Goal: Information Seeking & Learning: Find specific fact

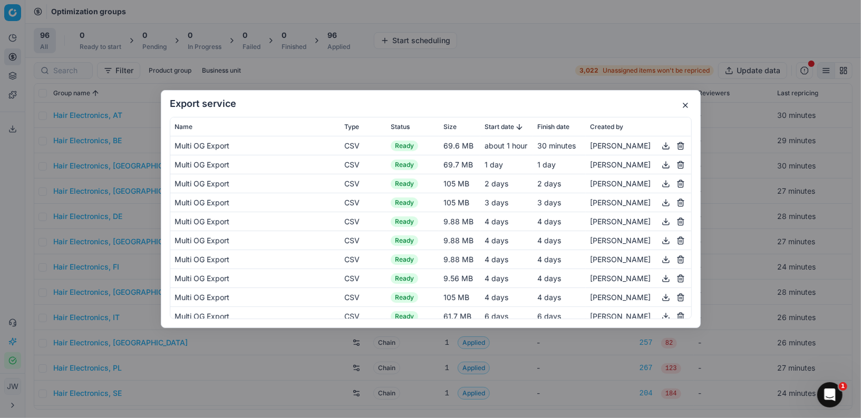
click at [688, 99] on div "Export service Name Type Status Size Start date Finish date Created by Multi OG…" at bounding box center [431, 209] width 540 height 238
click at [686, 105] on button "button" at bounding box center [685, 105] width 13 height 13
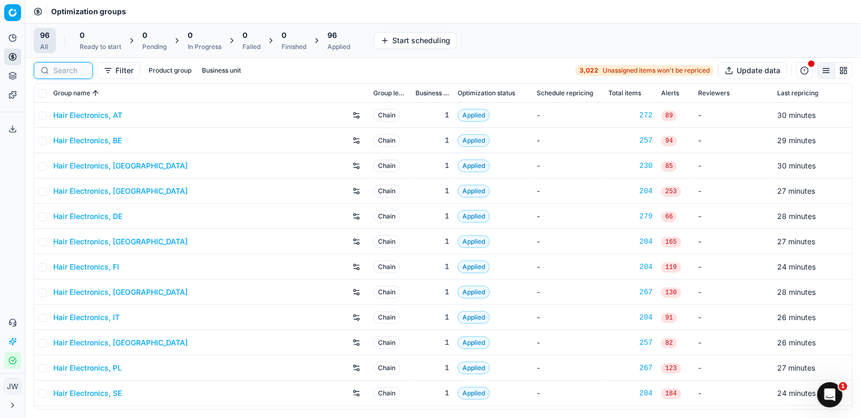
click at [70, 67] on input at bounding box center [69, 70] width 33 height 11
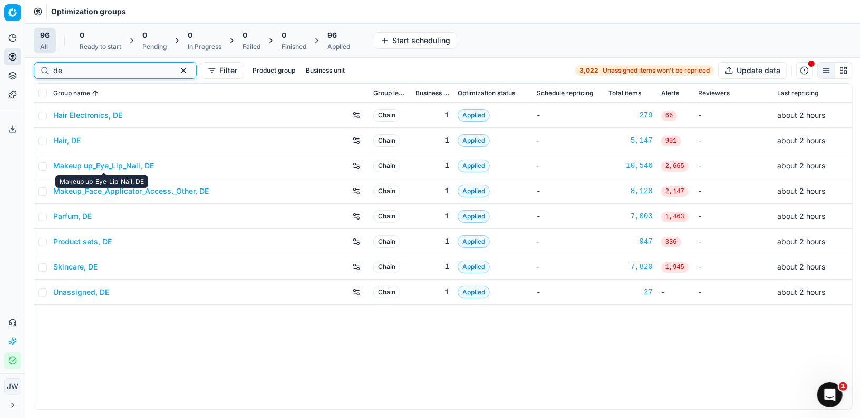
type input "de"
click at [89, 162] on link "Makeup up_Eye_Lip_Nail, DE" at bounding box center [103, 166] width 101 height 11
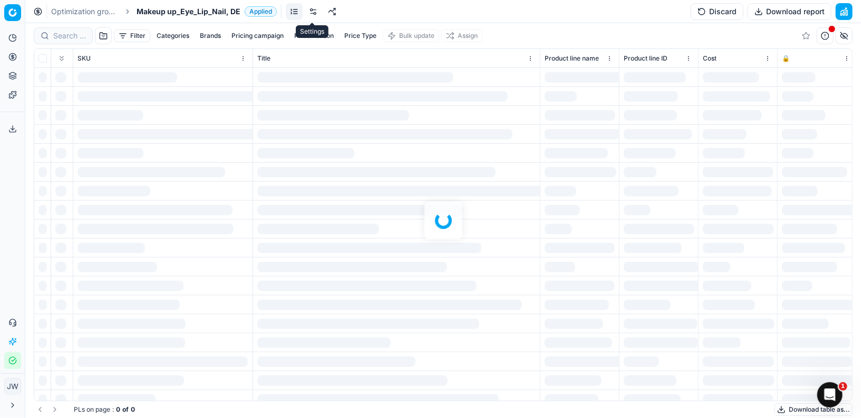
click at [305, 11] on link at bounding box center [313, 11] width 17 height 17
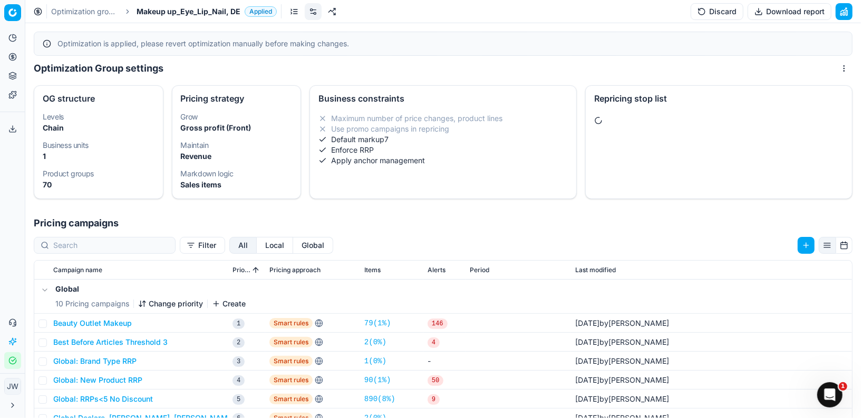
click at [257, 240] on button "Local" at bounding box center [275, 245] width 36 height 17
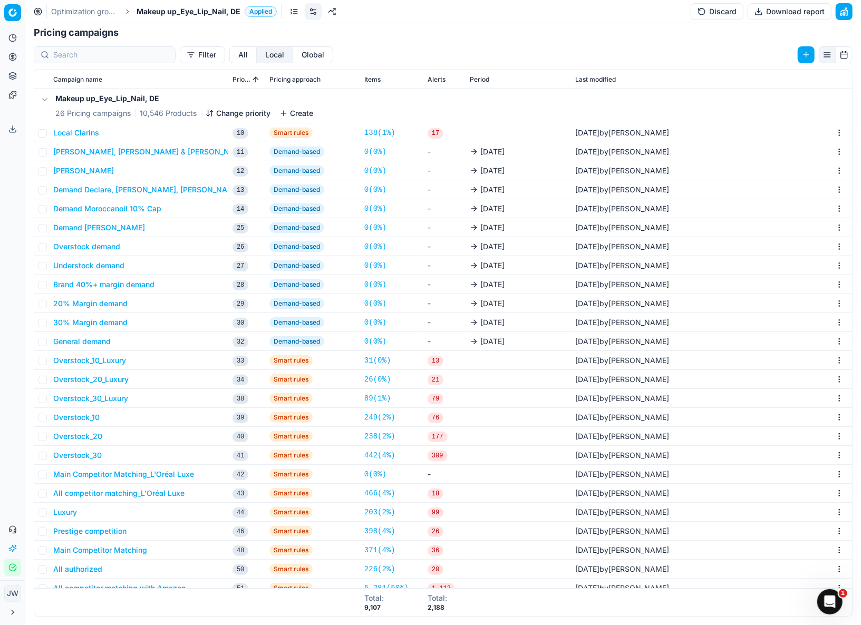
click at [229, 56] on button "All" at bounding box center [242, 54] width 27 height 17
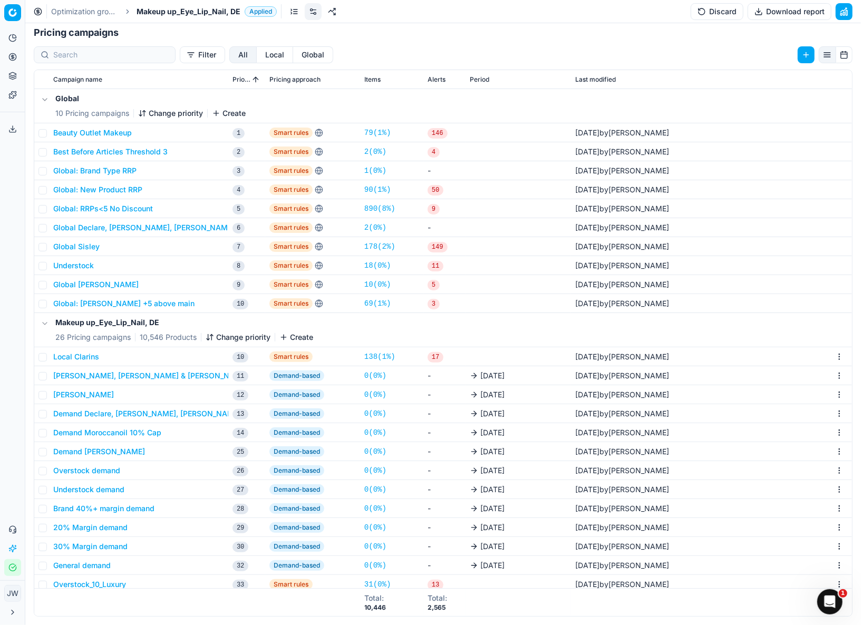
click at [293, 55] on button "Global" at bounding box center [313, 54] width 40 height 17
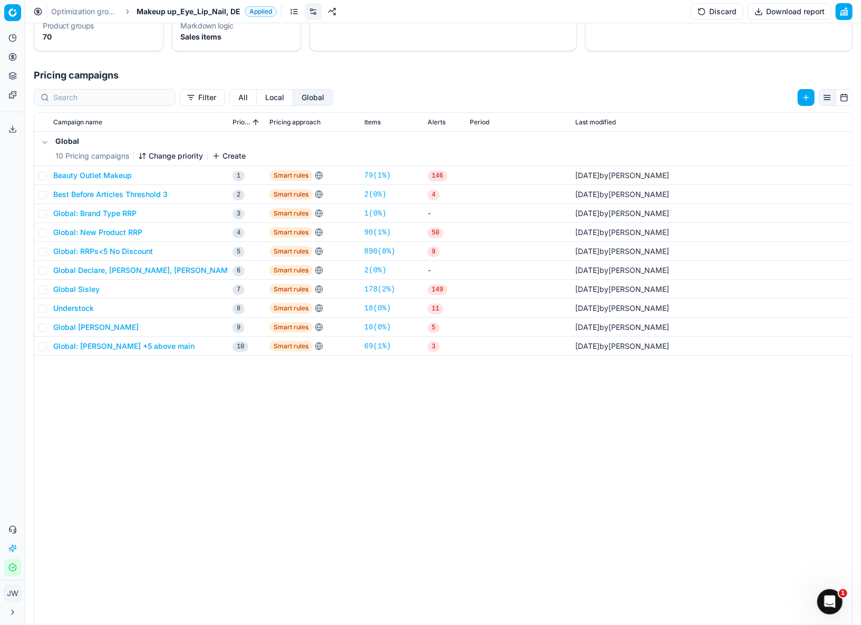
scroll to position [144, 0]
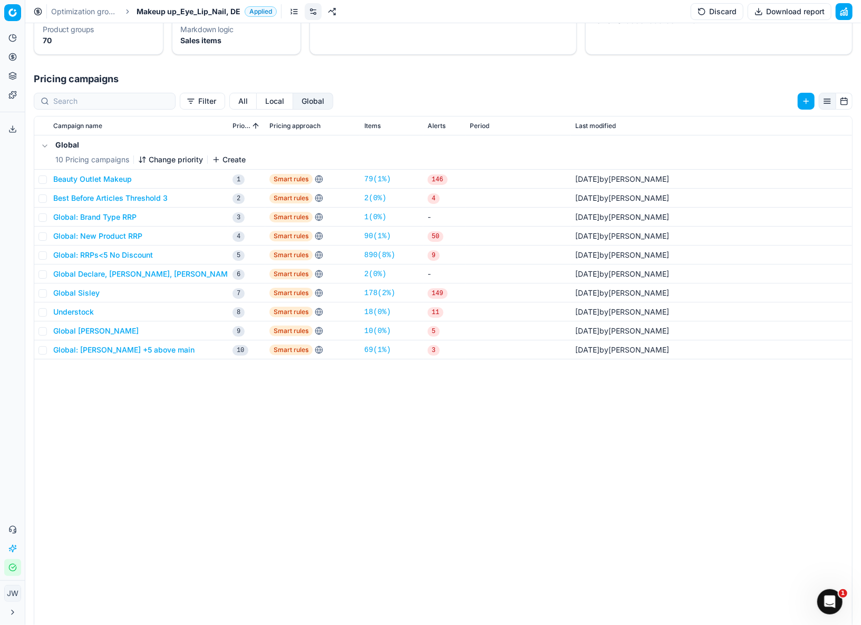
click at [257, 106] on button "Local" at bounding box center [275, 101] width 36 height 17
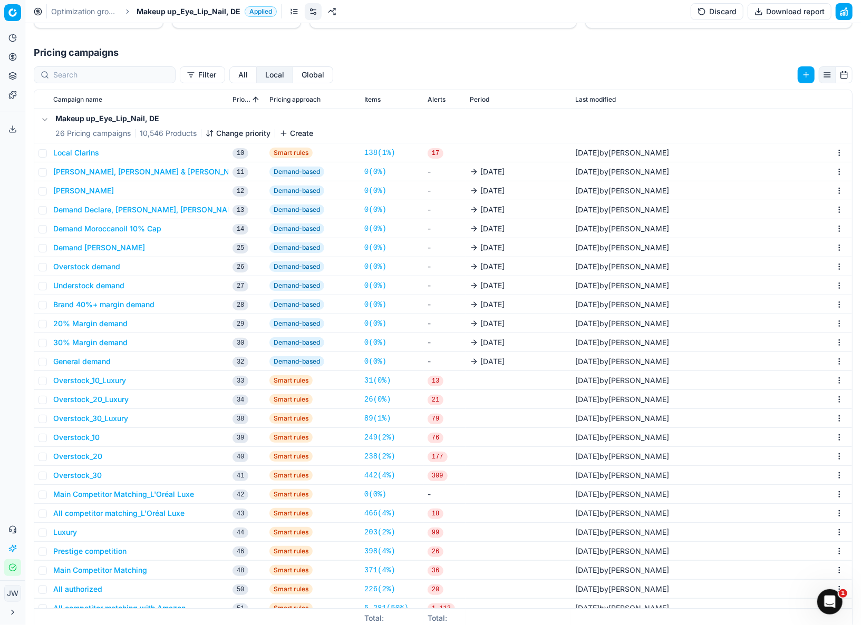
scroll to position [167, 0]
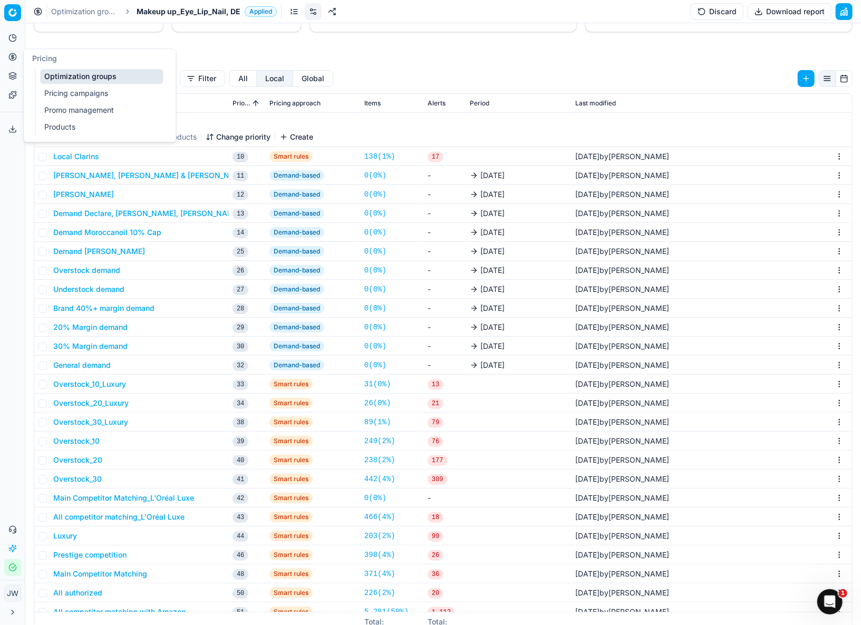
click at [16, 55] on icon at bounding box center [12, 57] width 8 height 8
click at [51, 71] on link "Optimization groups" at bounding box center [101, 76] width 123 height 15
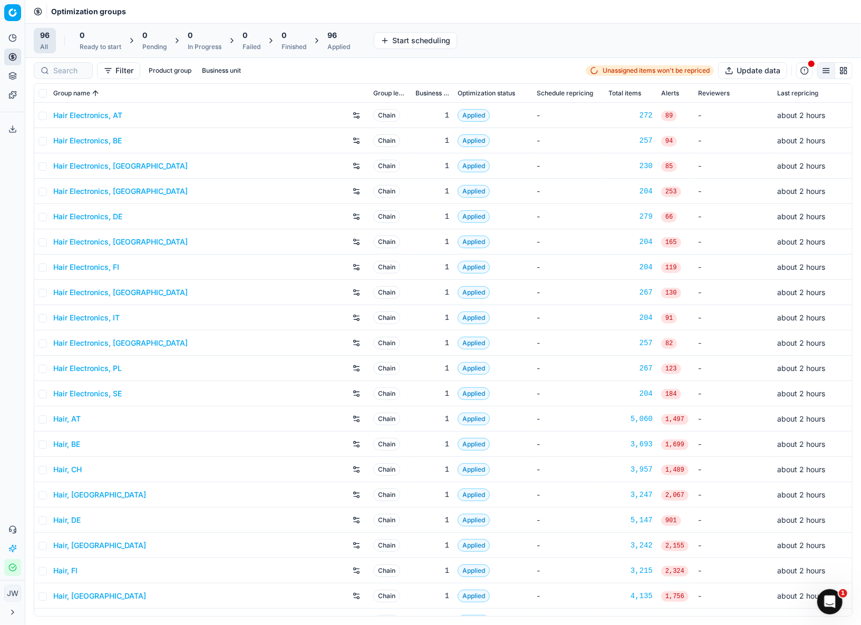
click at [67, 61] on div "Filter Product group Business unit Unassigned items won't be repriced Update da…" at bounding box center [442, 70] width 835 height 25
click at [68, 70] on input at bounding box center [110, 70] width 115 height 11
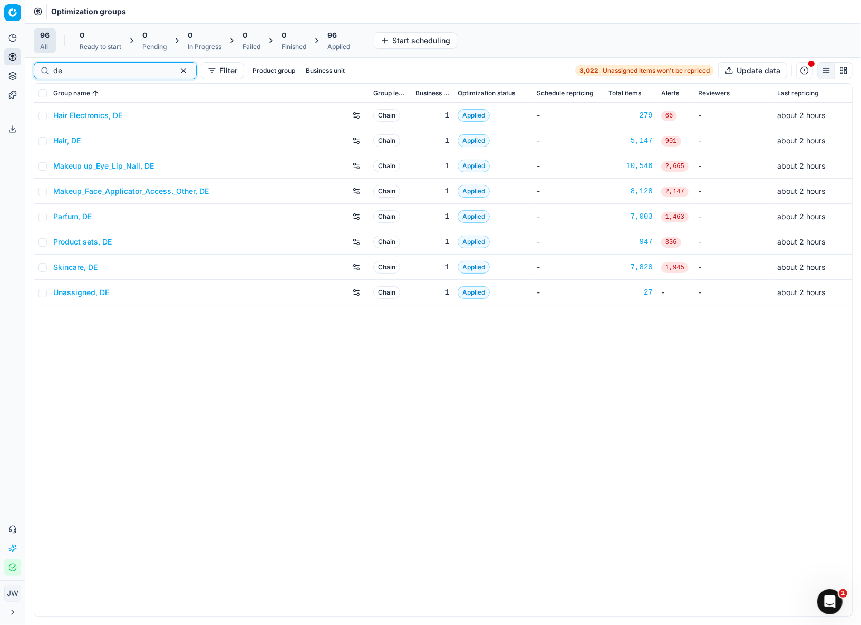
type input "de"
click at [82, 220] on link "Parfum, DE" at bounding box center [72, 216] width 38 height 11
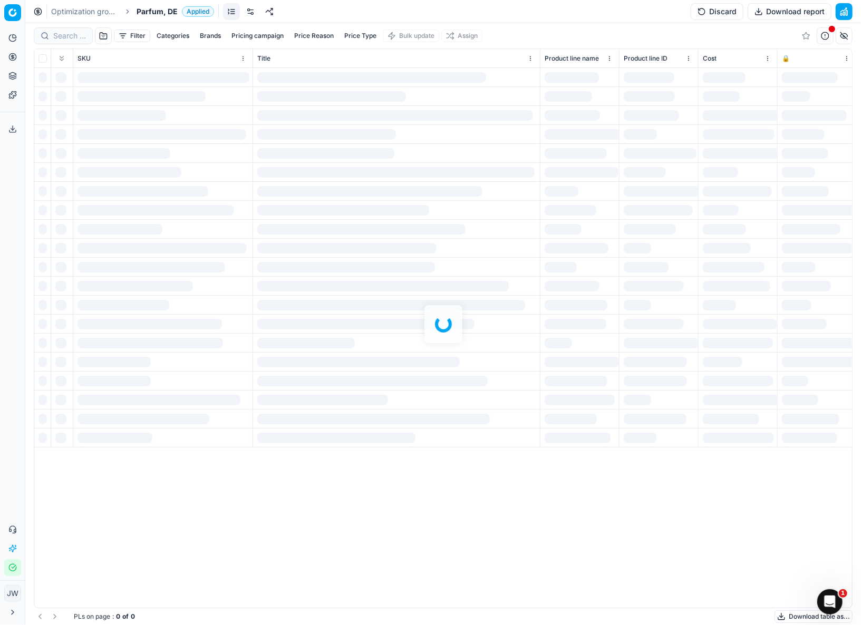
click at [249, 14] on link at bounding box center [250, 11] width 17 height 17
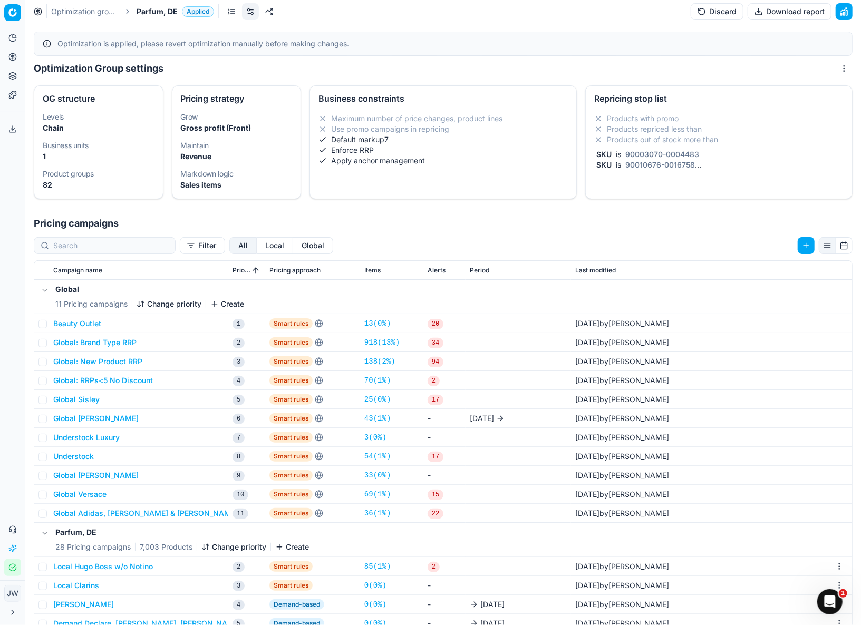
click at [257, 245] on button "Local" at bounding box center [275, 245] width 36 height 17
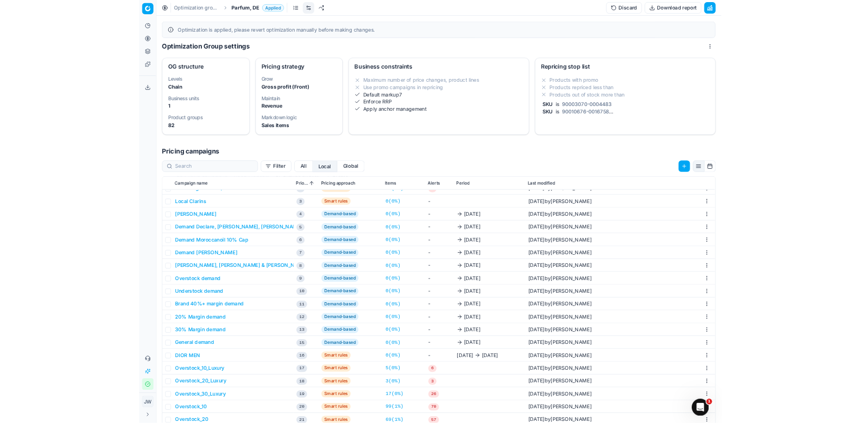
scroll to position [55, 0]
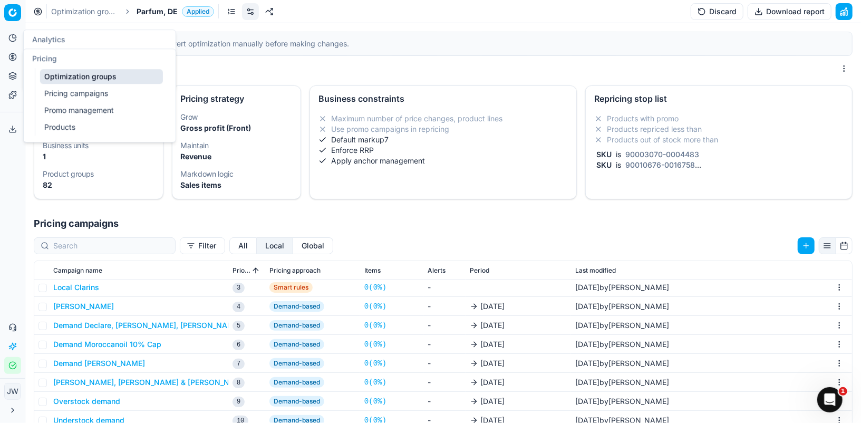
click at [8, 52] on button "Pricing" at bounding box center [12, 56] width 17 height 17
click at [56, 74] on link "Optimization groups" at bounding box center [101, 76] width 123 height 15
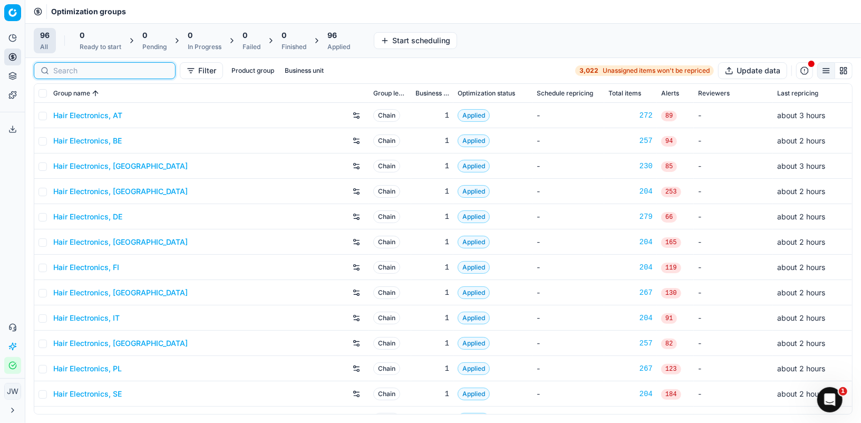
click at [75, 71] on input at bounding box center [110, 70] width 115 height 11
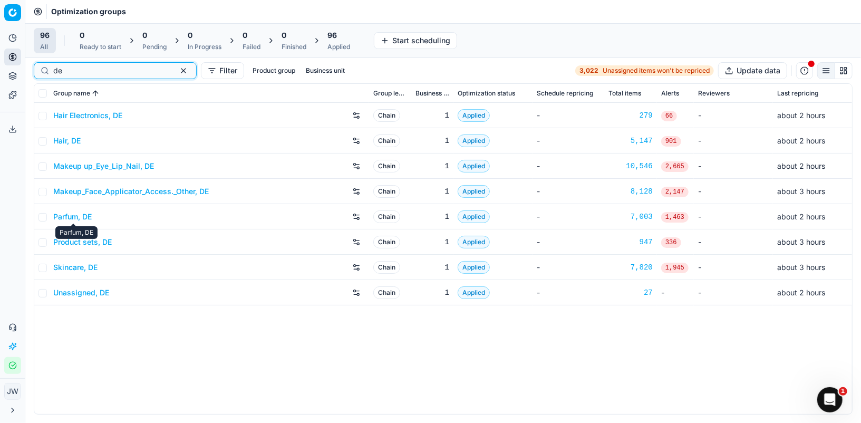
type input "de"
click at [83, 219] on link "Parfum, DE" at bounding box center [72, 216] width 38 height 11
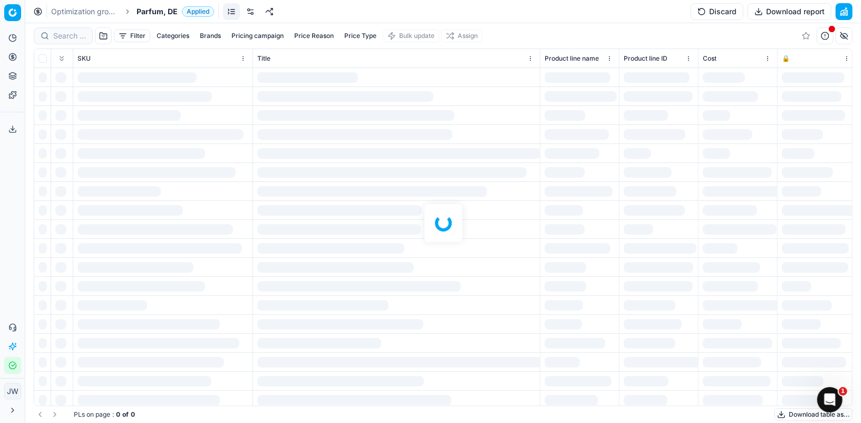
click at [60, 34] on div at bounding box center [442, 222] width 835 height 399
click at [64, 35] on div at bounding box center [442, 222] width 835 height 399
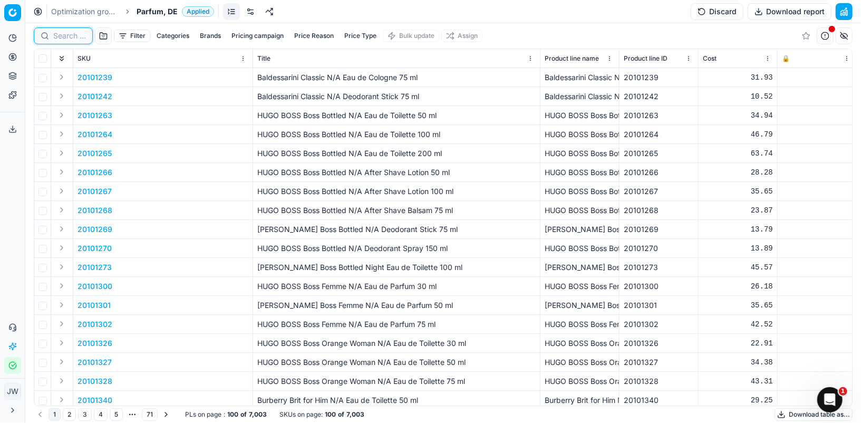
click at [65, 36] on input at bounding box center [69, 36] width 33 height 11
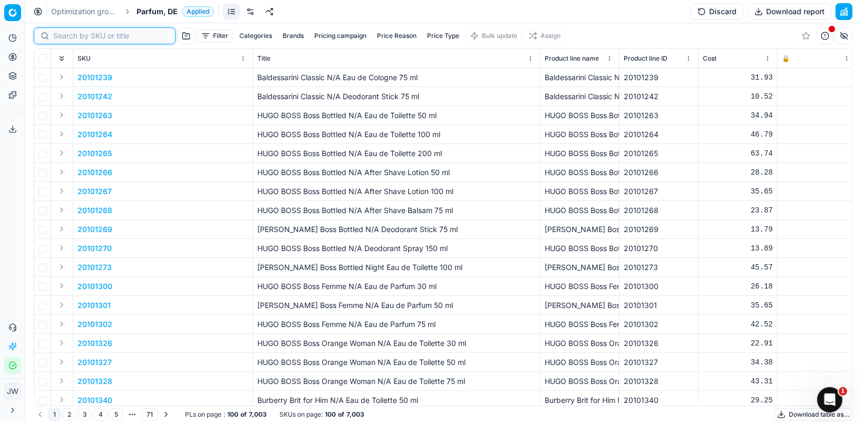
paste input "80019225-90"
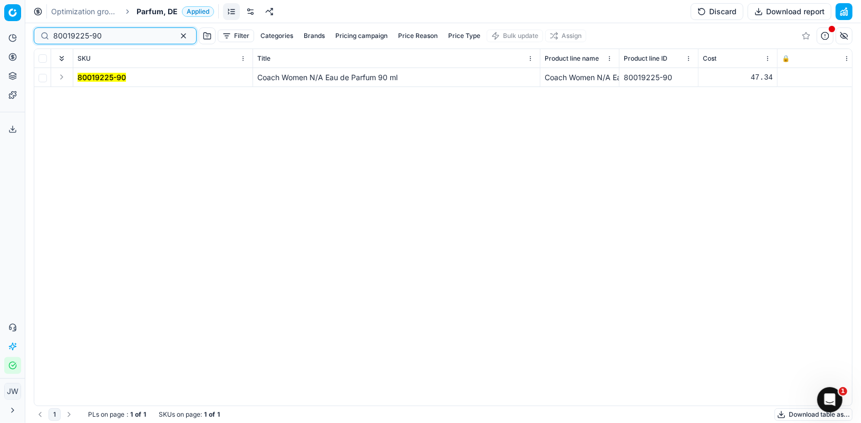
type input "80019225-90"
click at [63, 79] on button "Expand" at bounding box center [61, 77] width 13 height 13
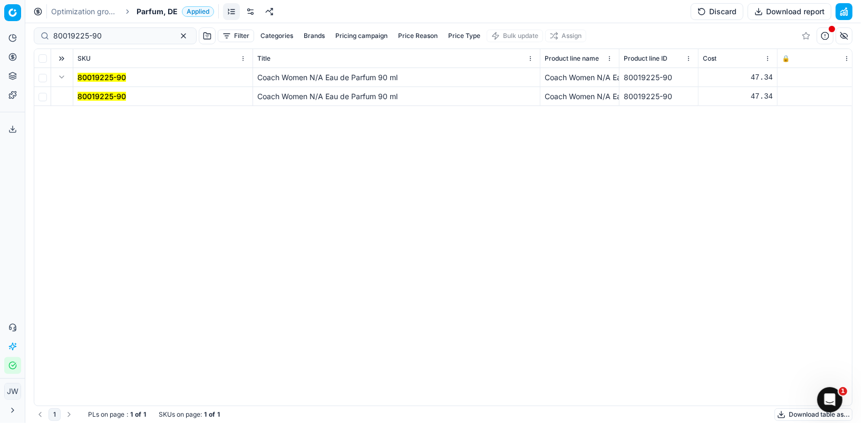
click at [86, 94] on mark "80019225-90" at bounding box center [101, 96] width 48 height 9
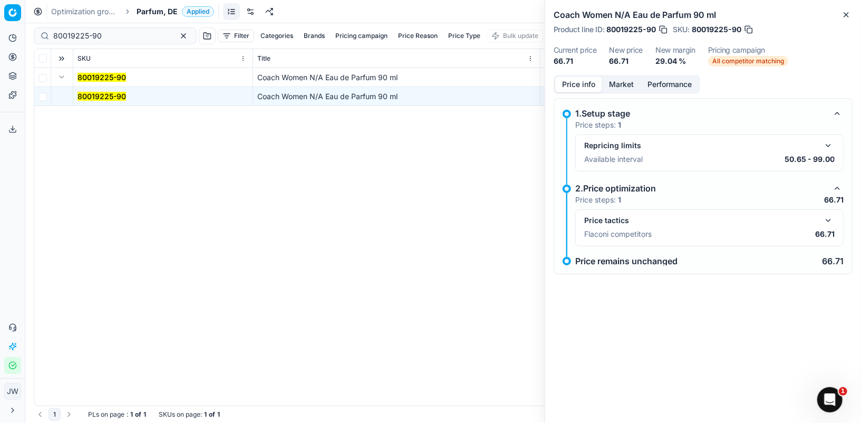
click at [831, 221] on button "button" at bounding box center [828, 220] width 13 height 13
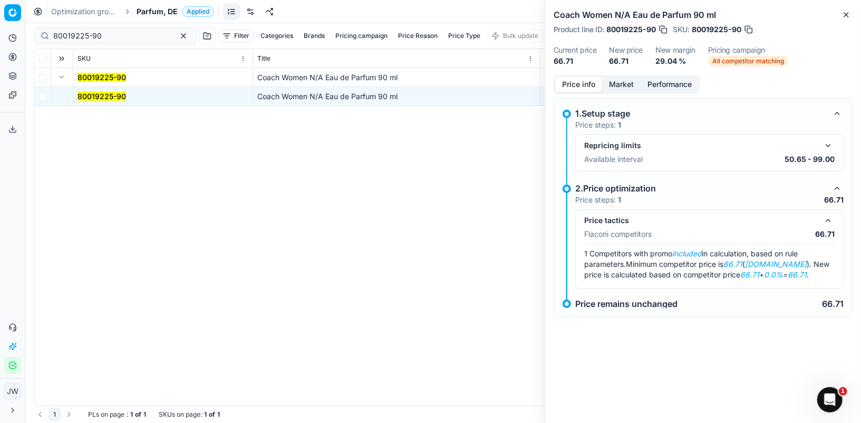
click at [629, 91] on button "Market" at bounding box center [621, 84] width 38 height 15
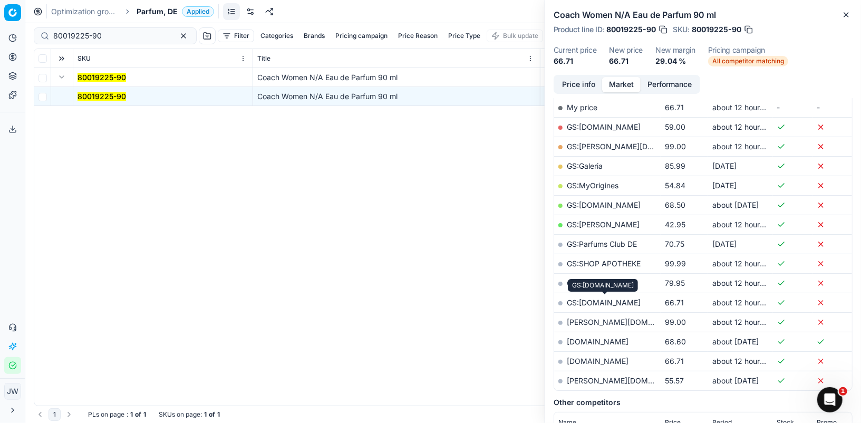
scroll to position [174, 0]
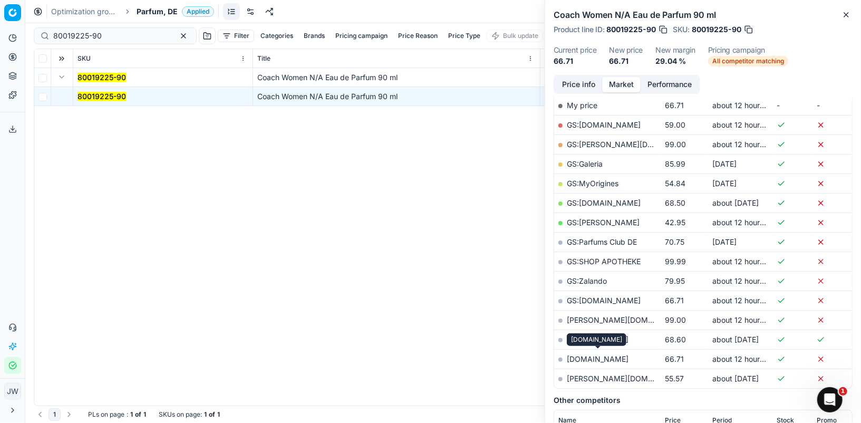
click at [594, 359] on link "[DOMAIN_NAME]" at bounding box center [598, 358] width 62 height 9
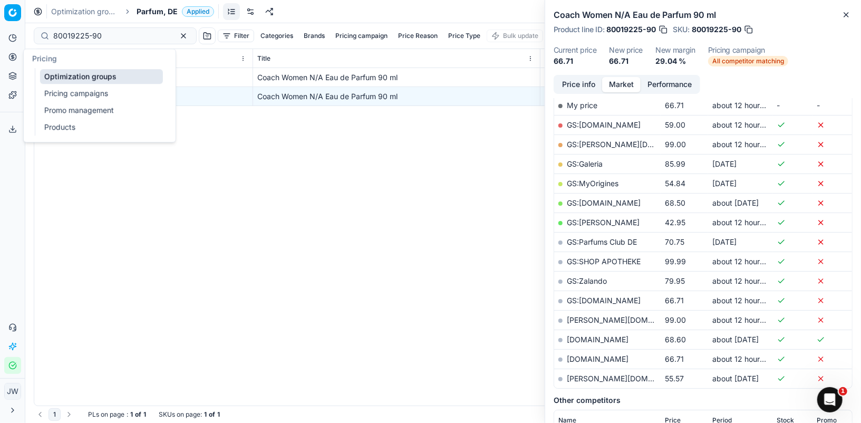
click at [9, 58] on circle at bounding box center [12, 56] width 7 height 7
click at [69, 71] on link "Optimization groups" at bounding box center [101, 76] width 123 height 15
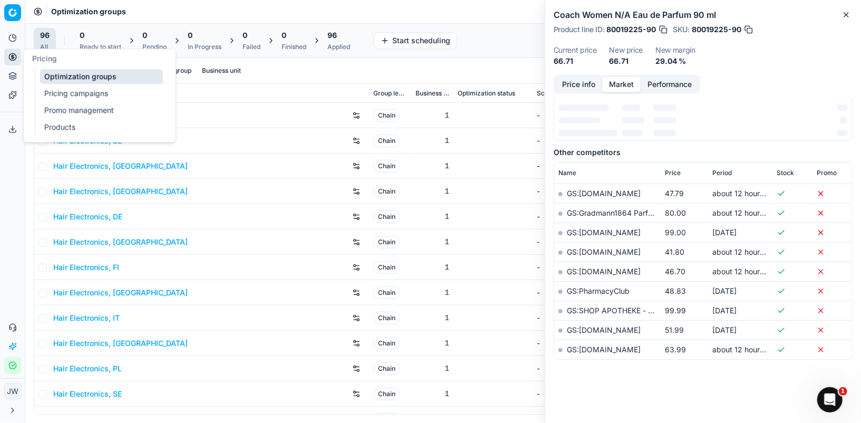
scroll to position [161, 0]
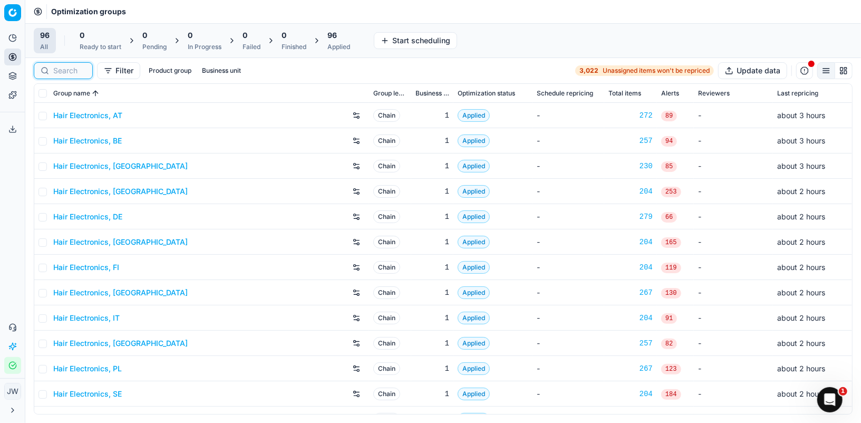
click at [63, 71] on input at bounding box center [69, 70] width 33 height 11
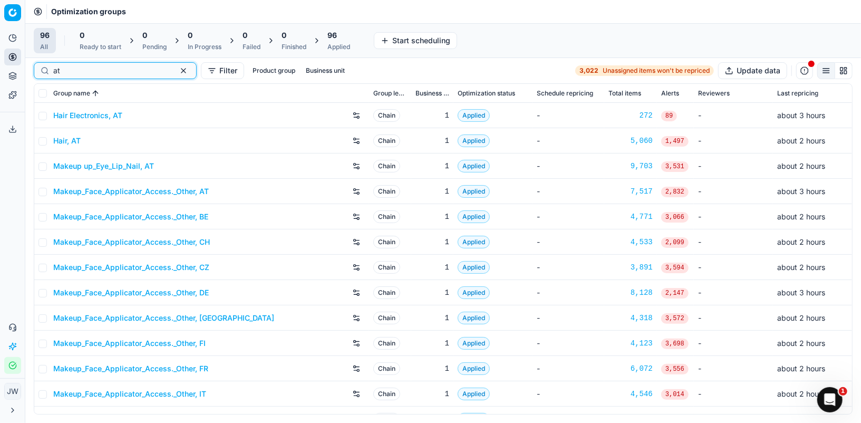
scroll to position [168, 0]
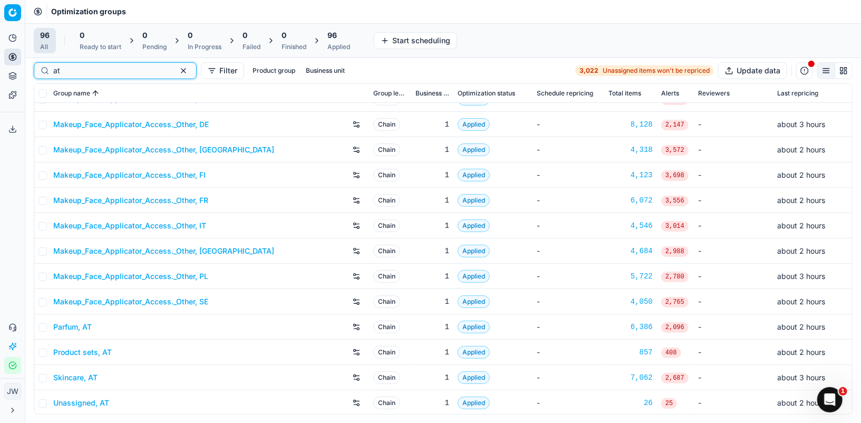
type input "at"
click at [75, 325] on link "Parfum, AT" at bounding box center [72, 326] width 38 height 11
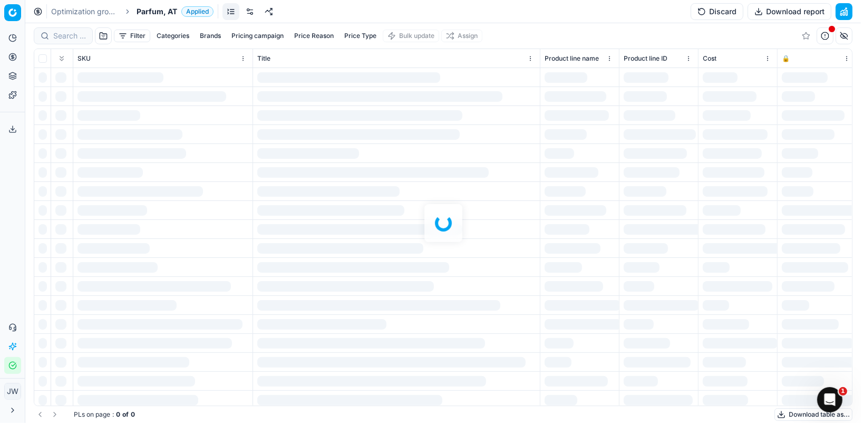
click at [69, 31] on div at bounding box center [442, 222] width 835 height 399
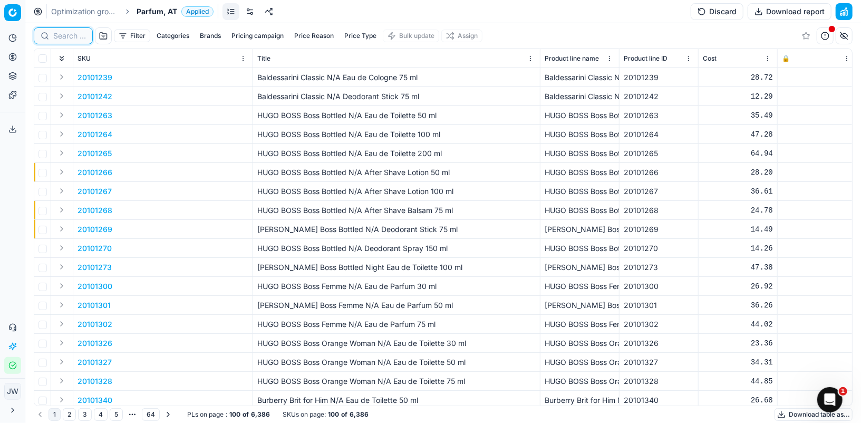
click at [65, 36] on input at bounding box center [69, 36] width 33 height 11
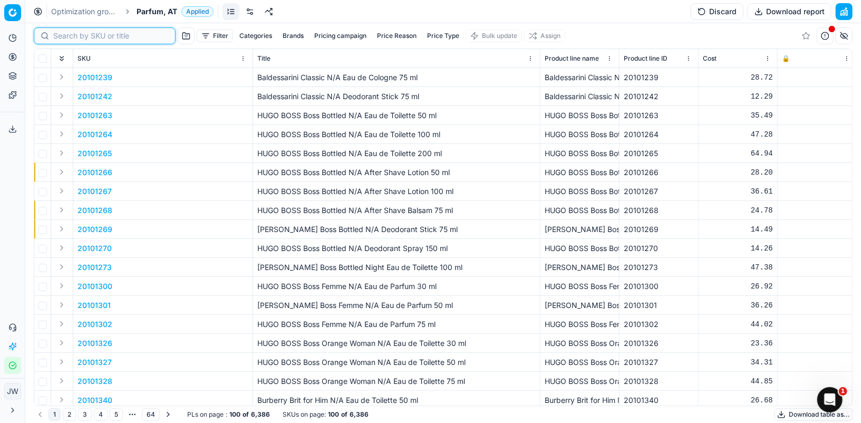
paste input "80019225-90"
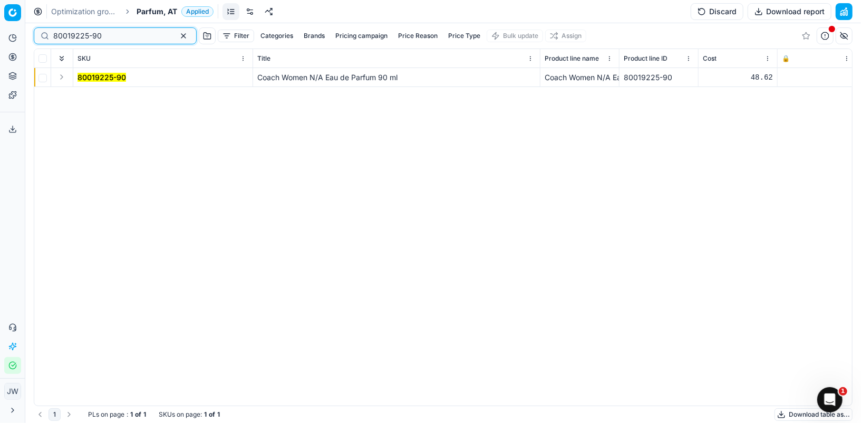
type input "80019225-90"
click at [62, 77] on button "Expand" at bounding box center [61, 77] width 13 height 13
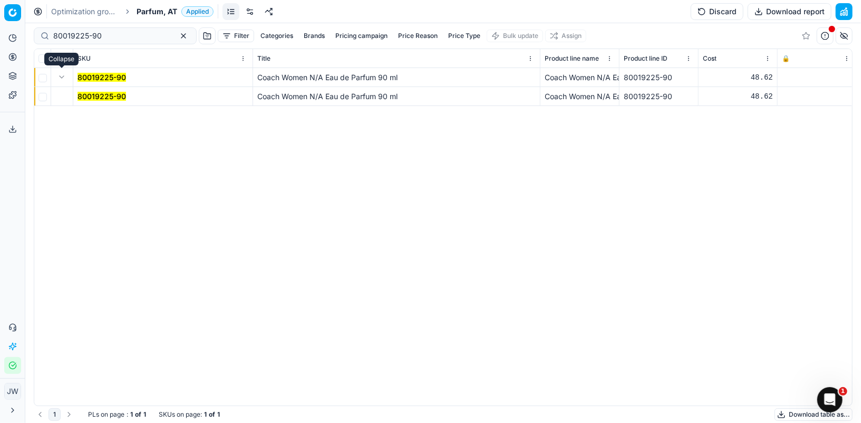
click at [94, 103] on td "80019225-90" at bounding box center [163, 96] width 180 height 19
click at [96, 99] on mark "80019225-90" at bounding box center [101, 96] width 48 height 9
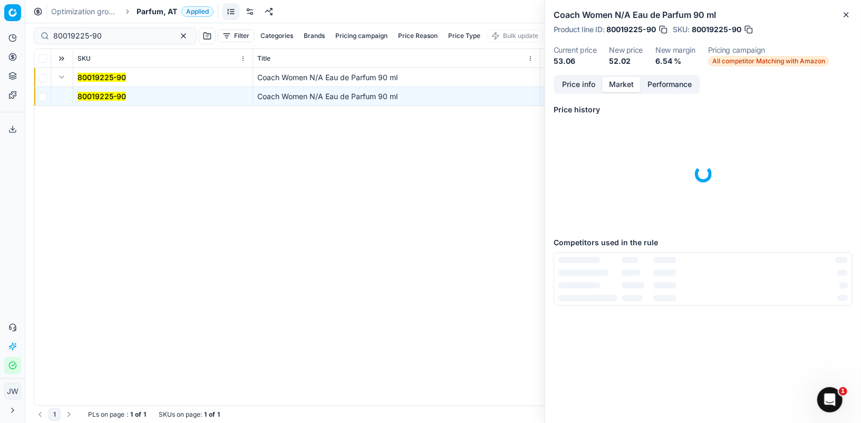
click at [631, 87] on button "Market" at bounding box center [621, 84] width 38 height 15
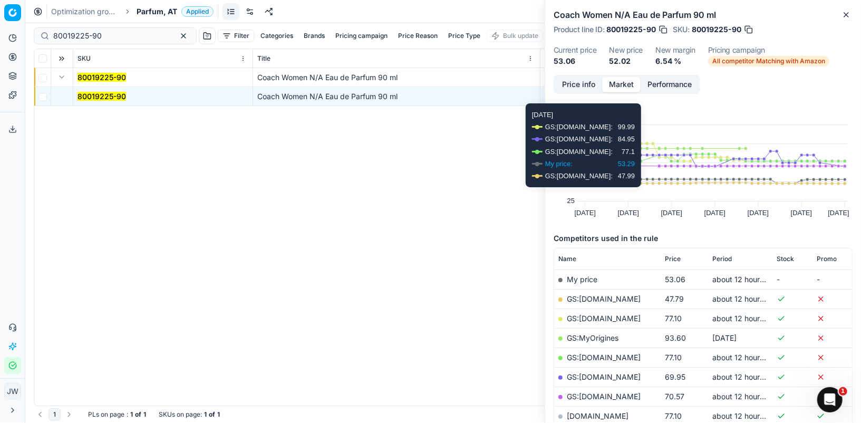
click at [584, 86] on button "Price info" at bounding box center [578, 84] width 47 height 15
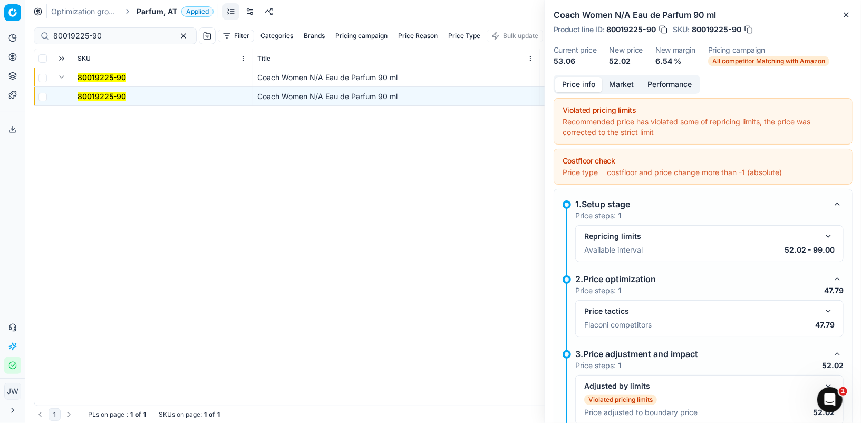
click at [828, 307] on button "button" at bounding box center [828, 311] width 13 height 13
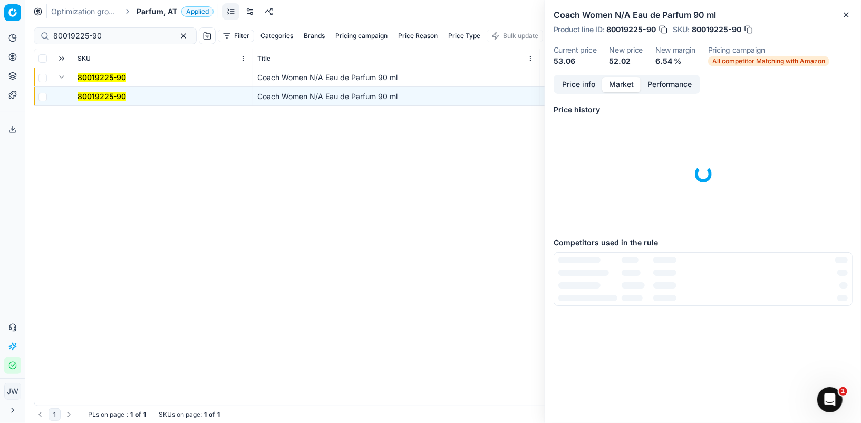
click at [628, 85] on button "Market" at bounding box center [621, 84] width 38 height 15
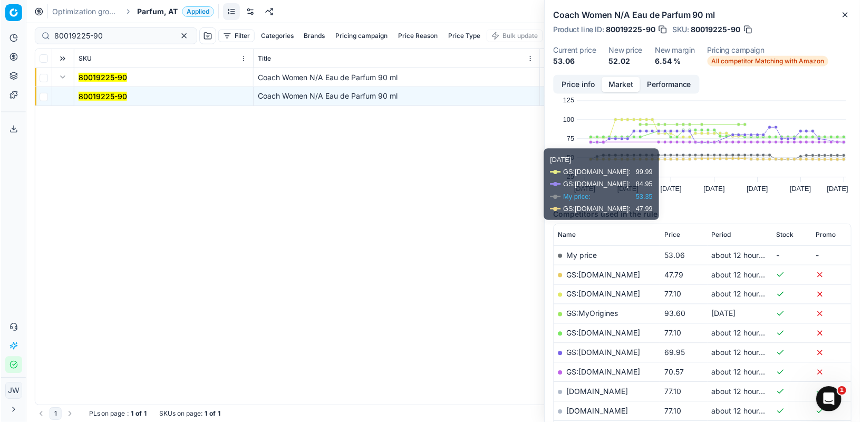
scroll to position [32, 0]
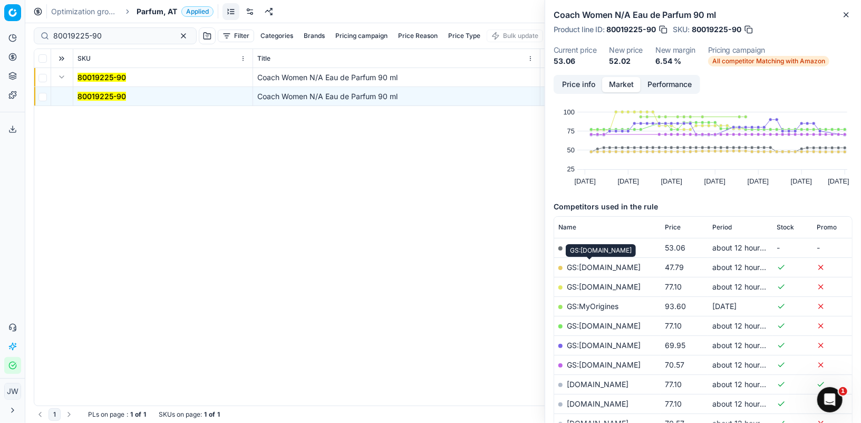
click at [594, 266] on link "GS:[DOMAIN_NAME]" at bounding box center [604, 266] width 74 height 9
click at [11, 56] on icon at bounding box center [12, 57] width 8 height 8
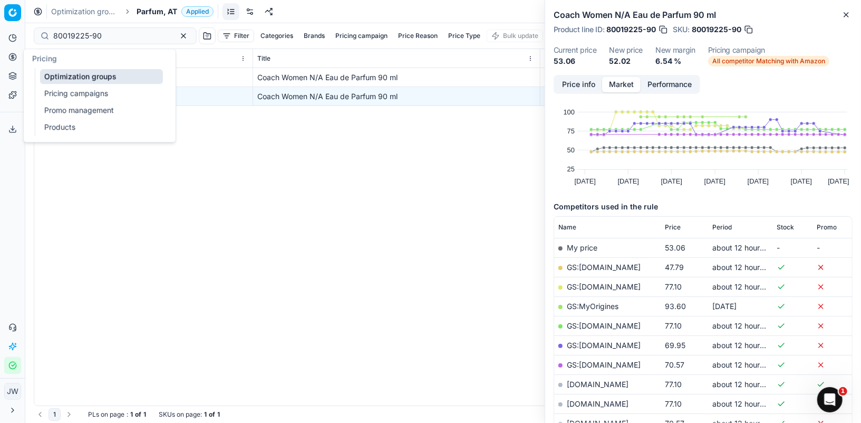
click at [55, 81] on link "Optimization groups" at bounding box center [101, 76] width 123 height 15
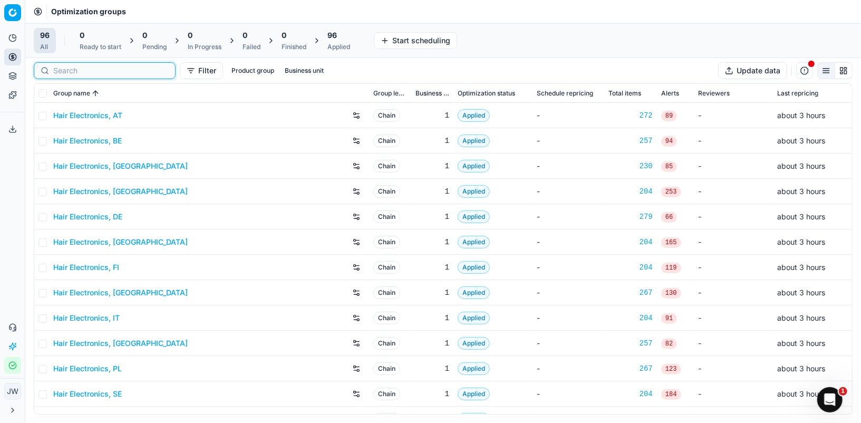
click at [69, 65] on input at bounding box center [110, 70] width 115 height 11
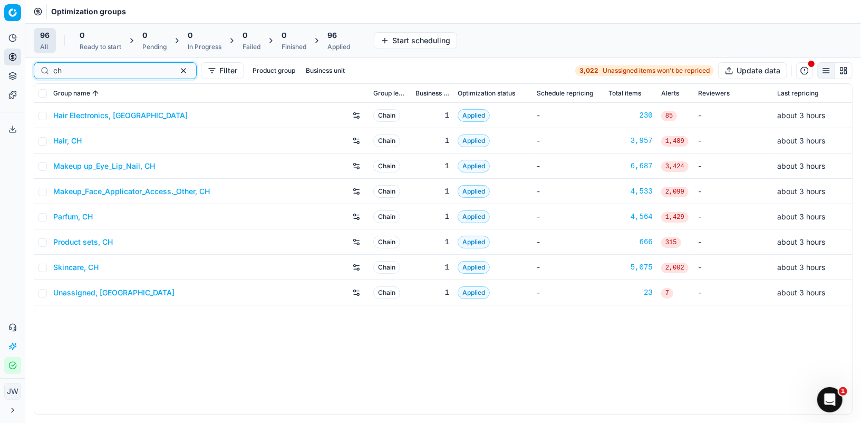
type input "ch"
click at [82, 220] on link "Parfum, CH" at bounding box center [73, 216] width 40 height 11
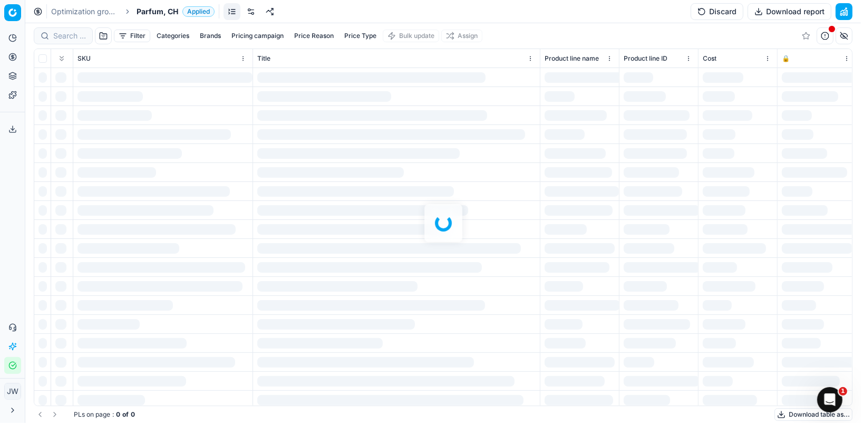
click at [71, 34] on div at bounding box center [442, 222] width 835 height 399
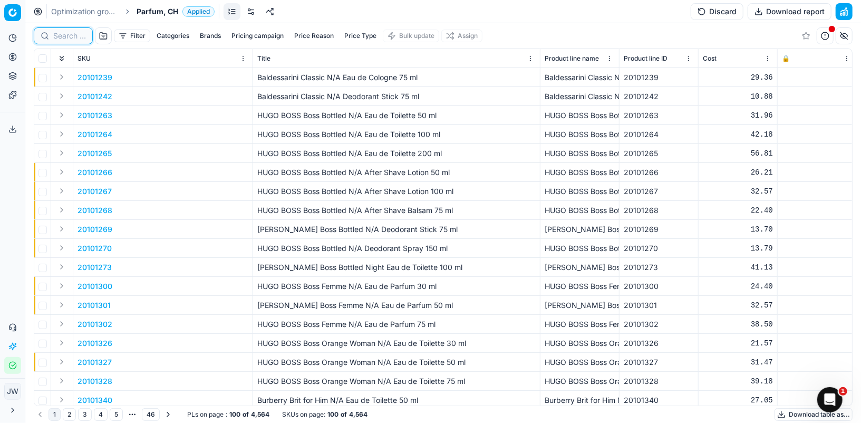
click at [71, 34] on input at bounding box center [69, 36] width 33 height 11
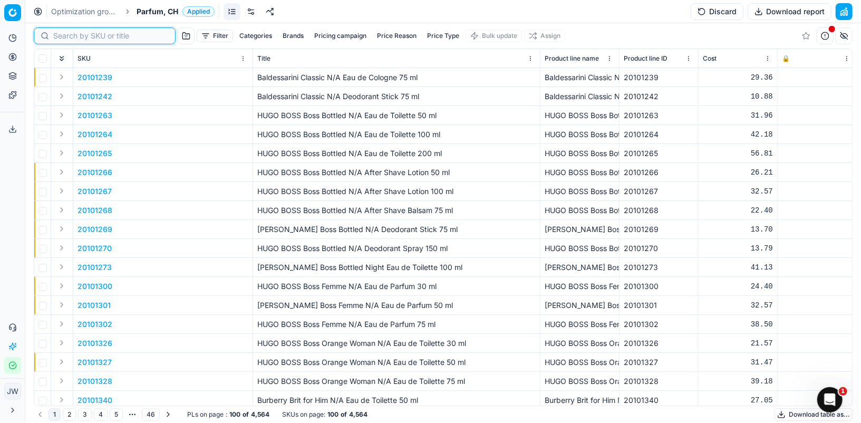
paste input "20101239"
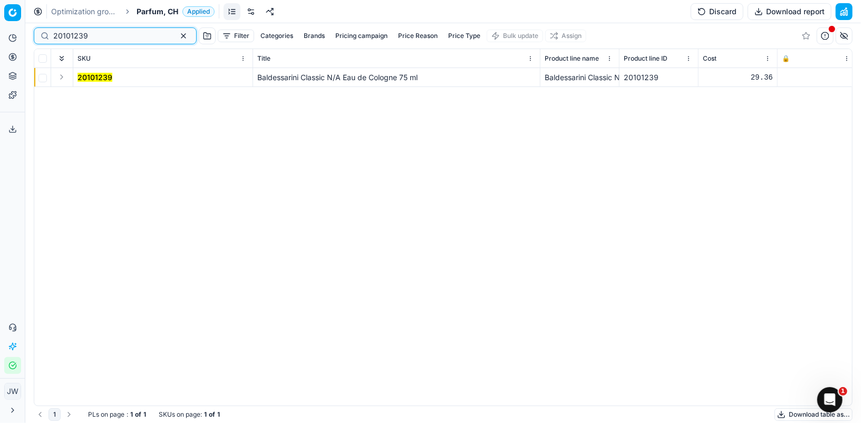
type input "20101239"
click at [66, 76] on button "Expand" at bounding box center [61, 77] width 13 height 13
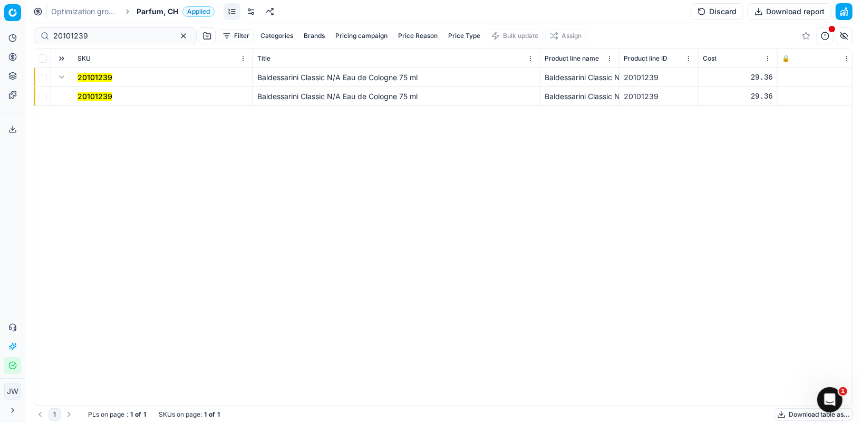
click at [99, 96] on mark "20101239" at bounding box center [94, 96] width 35 height 9
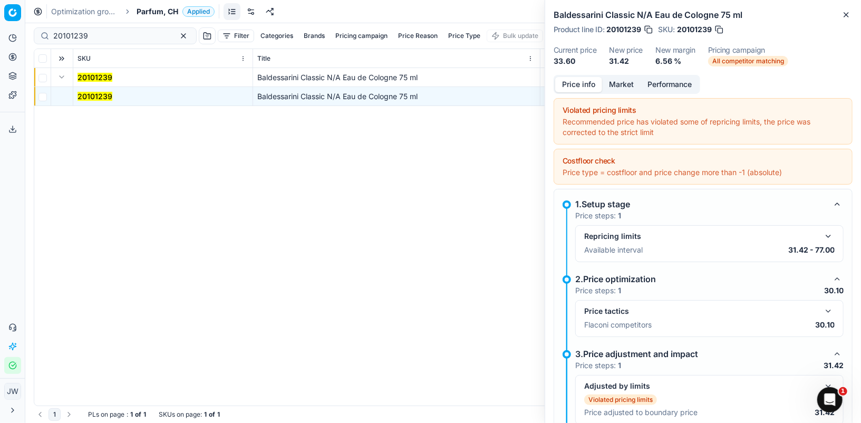
click at [828, 305] on button "button" at bounding box center [828, 311] width 13 height 13
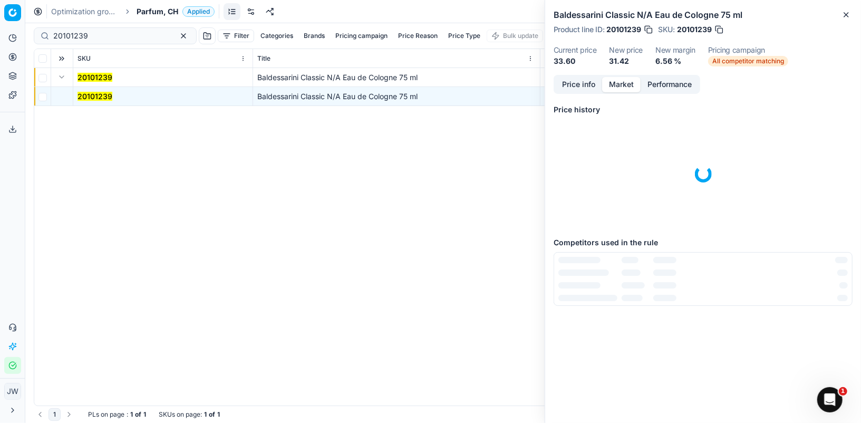
click at [624, 81] on button "Market" at bounding box center [621, 84] width 38 height 15
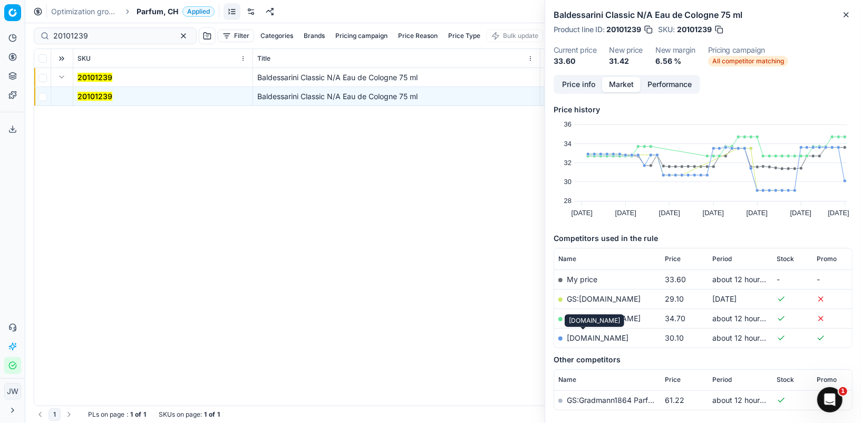
click at [586, 336] on link "[DOMAIN_NAME]" at bounding box center [598, 337] width 62 height 9
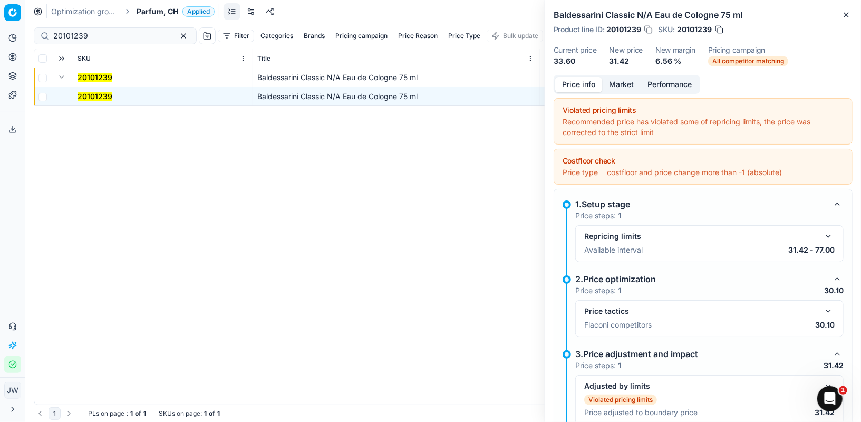
click at [572, 84] on button "Price info" at bounding box center [578, 84] width 47 height 15
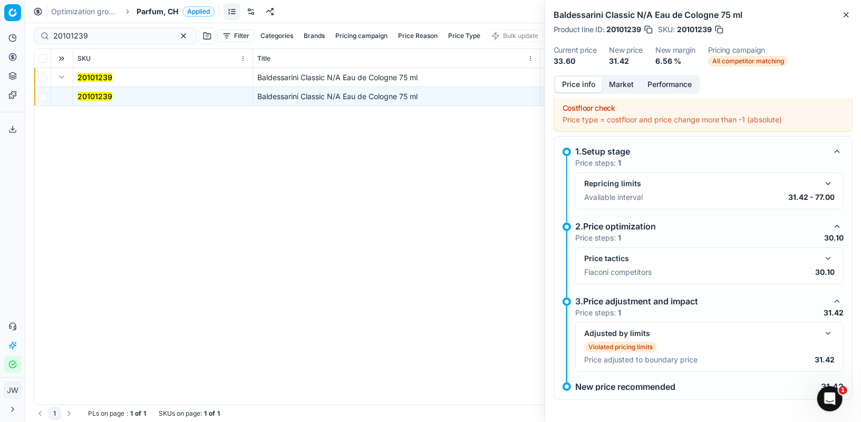
click at [823, 333] on button "button" at bounding box center [828, 333] width 13 height 13
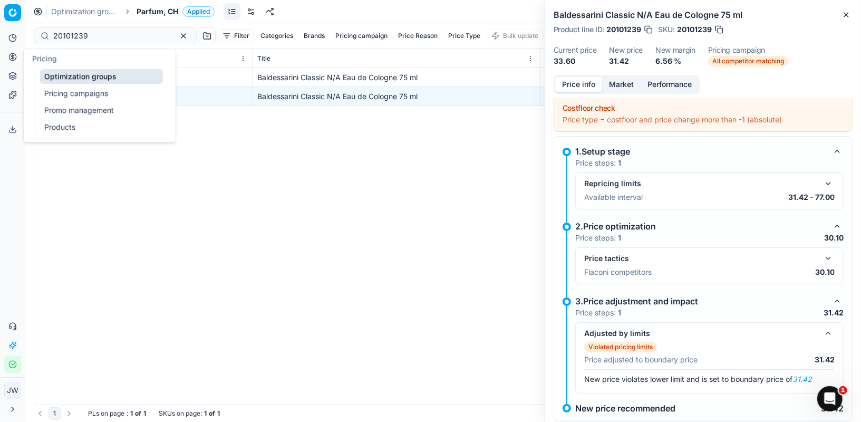
click at [13, 53] on icon at bounding box center [12, 57] width 8 height 8
click at [62, 70] on link "Optimization groups" at bounding box center [101, 76] width 123 height 15
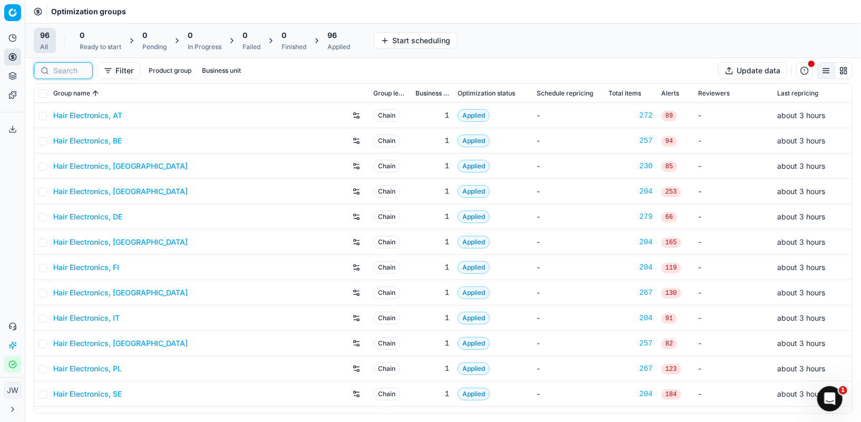
click at [75, 71] on input at bounding box center [69, 70] width 33 height 11
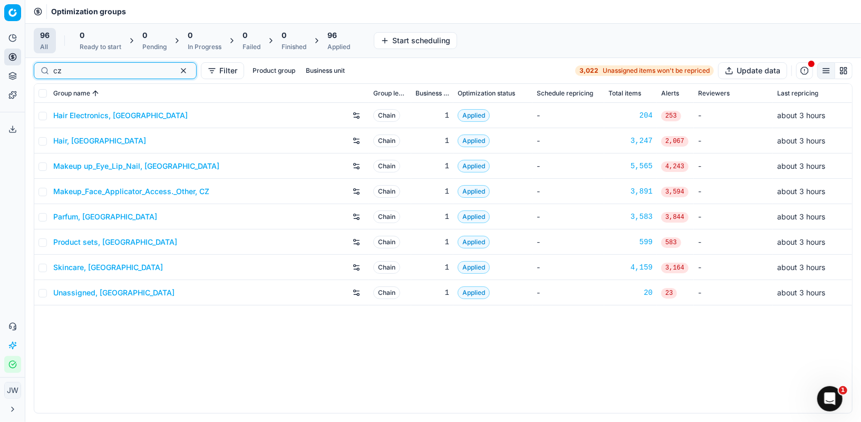
type input "cz"
click at [85, 221] on div "Parfum, [GEOGRAPHIC_DATA]" at bounding box center [208, 216] width 311 height 17
click at [83, 219] on link "Parfum, [GEOGRAPHIC_DATA]" at bounding box center [105, 216] width 104 height 11
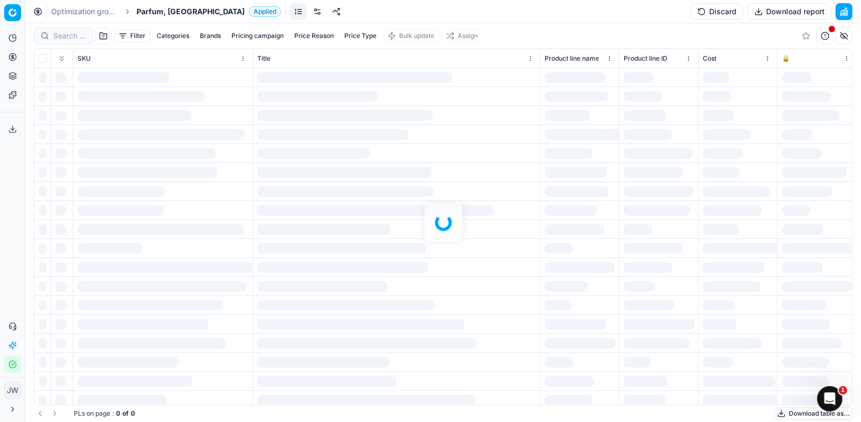
click at [63, 38] on div at bounding box center [442, 222] width 835 height 398
click at [64, 31] on div "Filter Categories Brands Pricing campaign Price Reason Price Type Bulk update A…" at bounding box center [442, 222] width 835 height 398
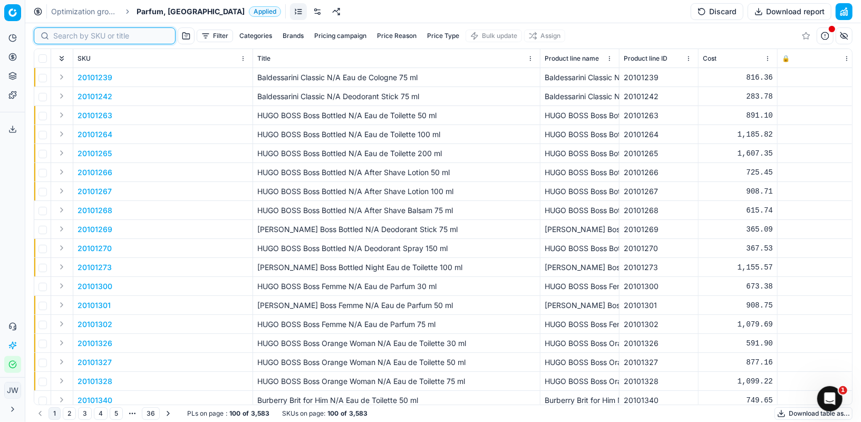
click at [64, 35] on input at bounding box center [110, 36] width 115 height 11
paste input "20103692"
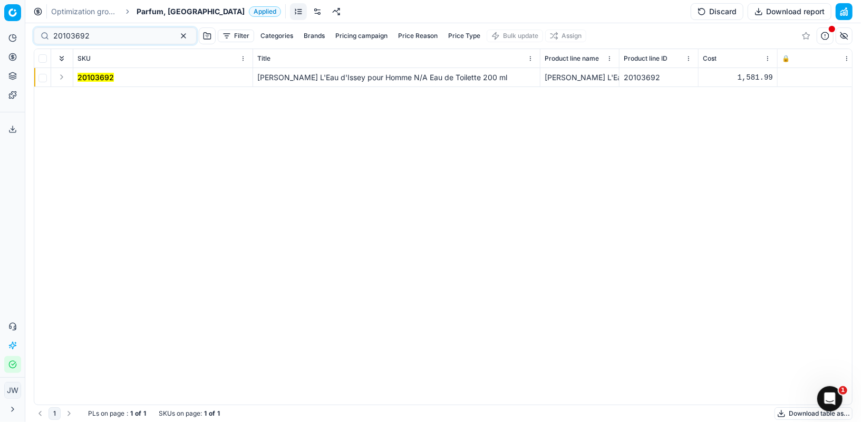
click at [64, 75] on button "Expand" at bounding box center [61, 77] width 13 height 13
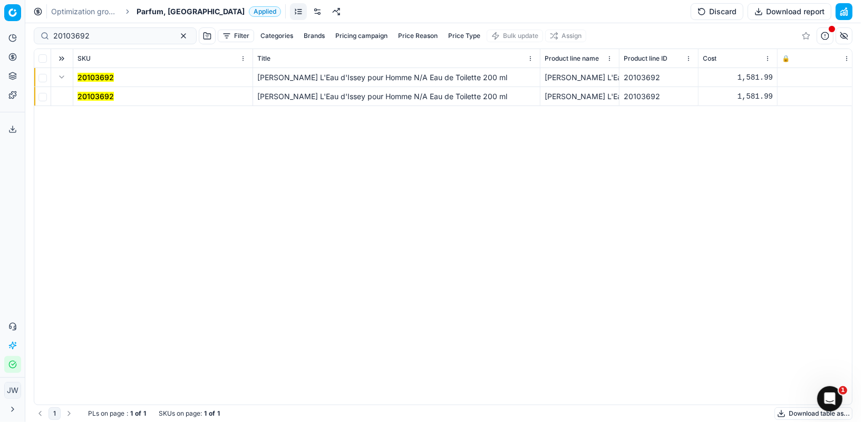
click at [100, 106] on div "20103692 [PERSON_NAME] L'Eau d'Issey pour Homme N/A Eau de Toilette 200 ml [PER…" at bounding box center [442, 236] width 817 height 336
click at [100, 101] on span "20103692" at bounding box center [95, 96] width 36 height 11
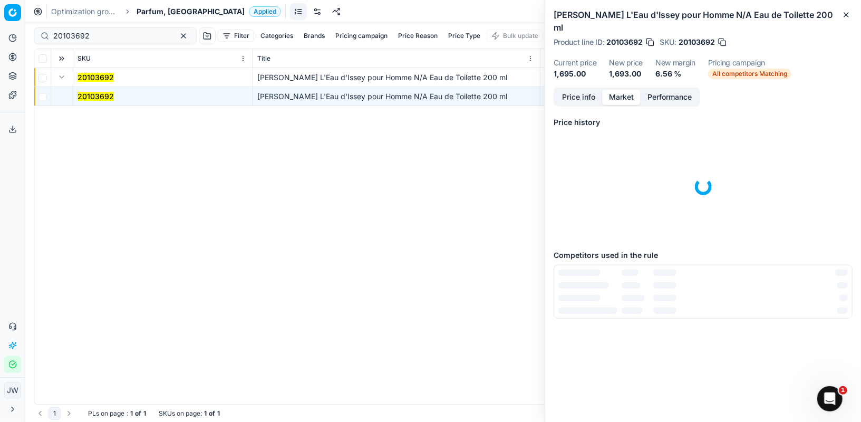
click at [621, 90] on button "Market" at bounding box center [621, 97] width 38 height 15
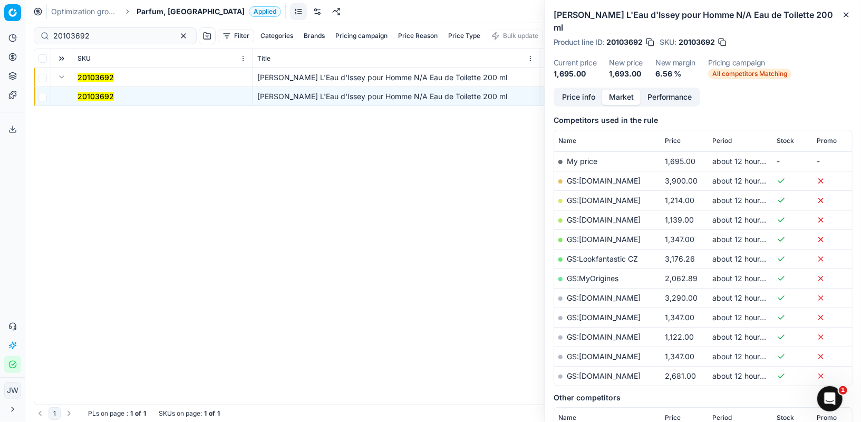
scroll to position [132, 0]
click at [583, 90] on button "Price info" at bounding box center [578, 97] width 47 height 15
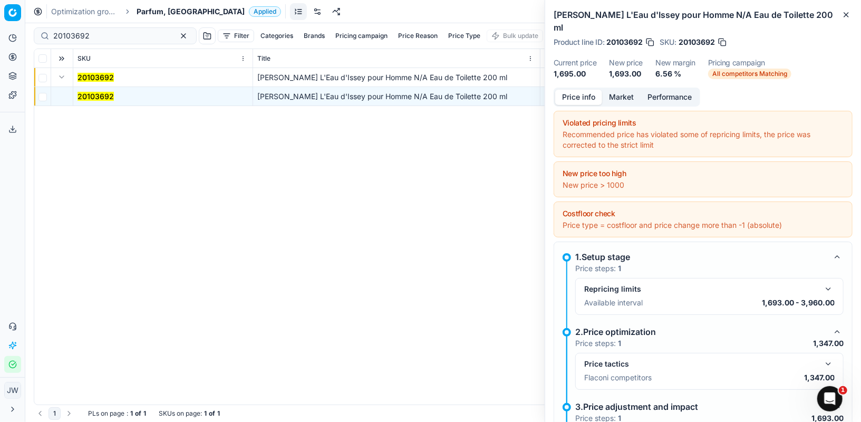
click at [832, 357] on button "button" at bounding box center [828, 363] width 13 height 13
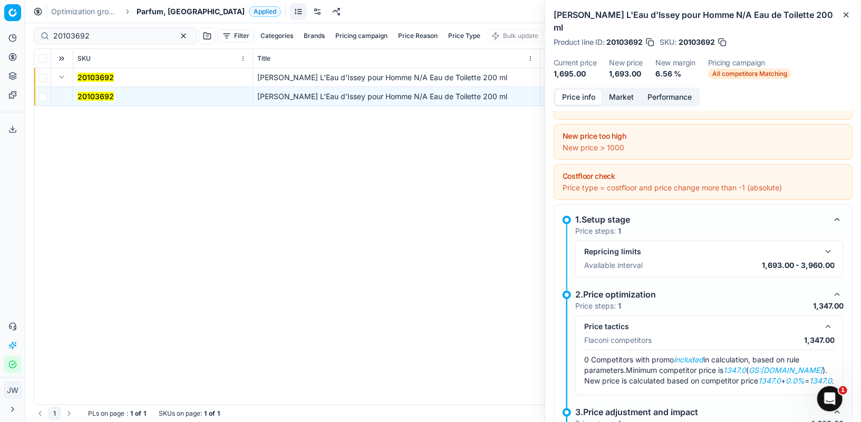
scroll to position [0, 0]
click at [617, 90] on button "Market" at bounding box center [621, 97] width 38 height 15
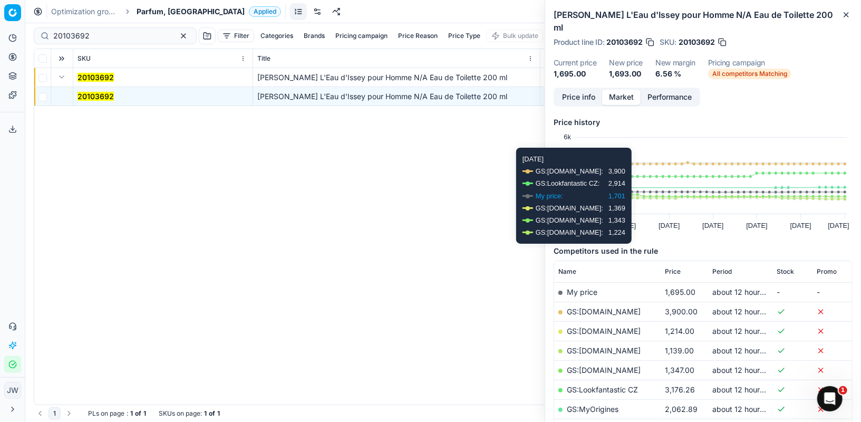
scroll to position [76, 0]
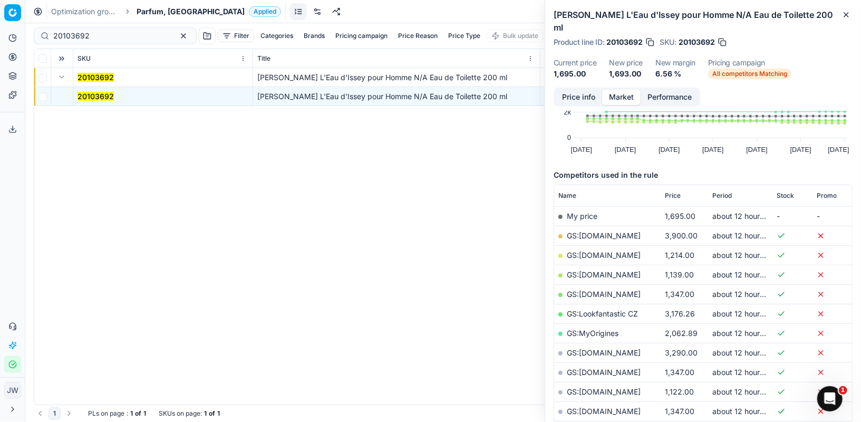
click at [594, 289] on link "GS:[DOMAIN_NAME]" at bounding box center [604, 293] width 74 height 9
drag, startPoint x: 111, startPoint y: 31, endPoint x: 13, endPoint y: 14, distance: 98.9
click at [13, 14] on div "Pricing platform Analytics Pricing Product portfolio Templates Export service 1…" at bounding box center [430, 211] width 861 height 422
paste input "2136"
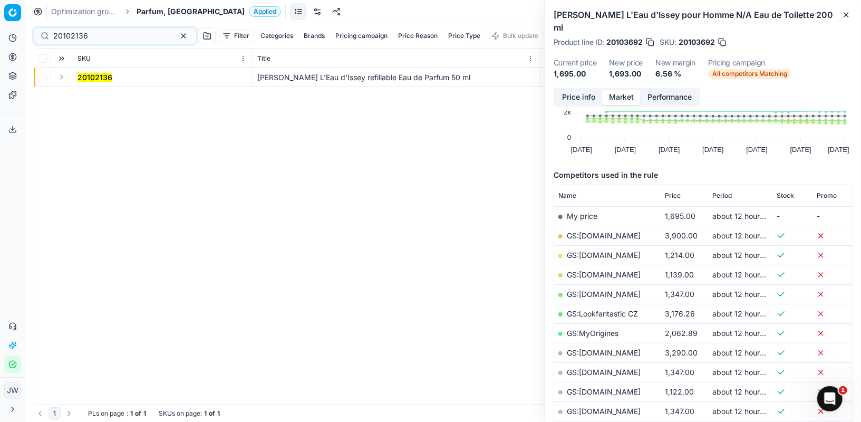
click at [63, 76] on button "Expand" at bounding box center [61, 77] width 13 height 13
click at [91, 95] on mark "20102136" at bounding box center [94, 96] width 35 height 9
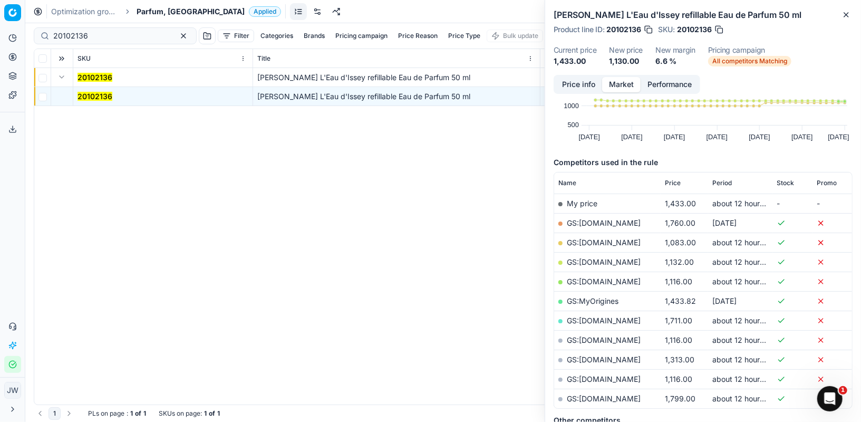
click at [577, 91] on button "Price info" at bounding box center [578, 84] width 47 height 15
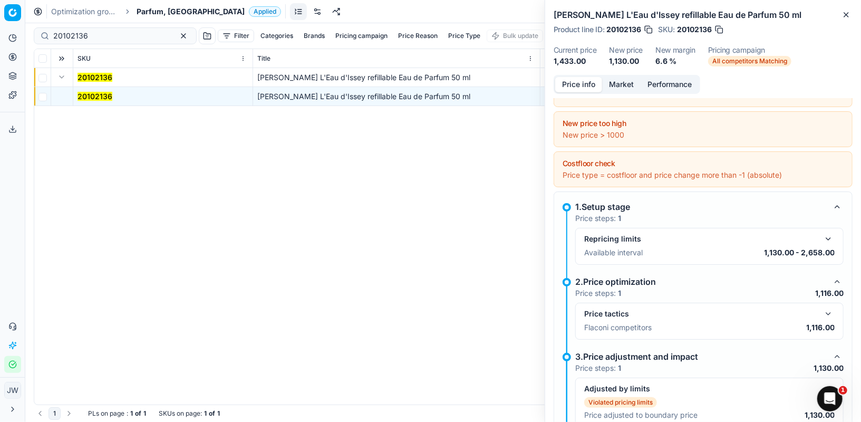
click at [828, 311] on button "button" at bounding box center [828, 313] width 13 height 13
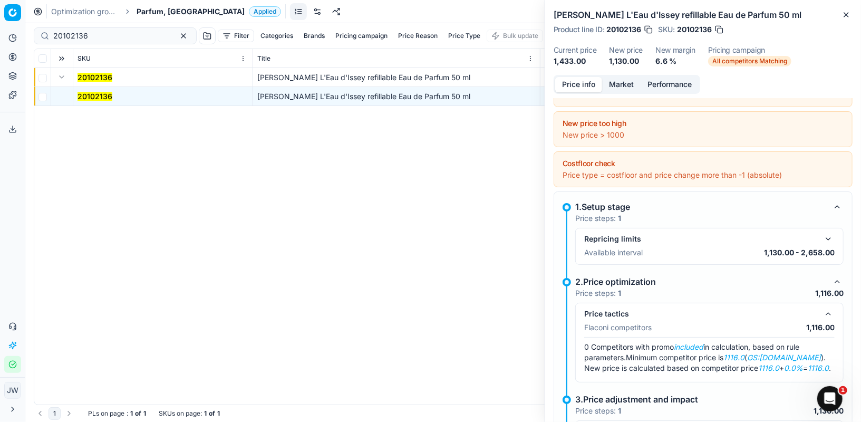
click at [828, 311] on button "button" at bounding box center [828, 313] width 13 height 13
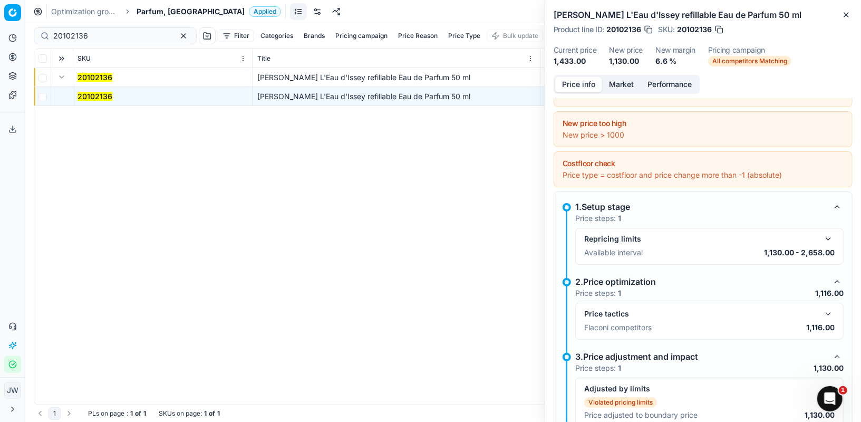
click at [623, 87] on button "Market" at bounding box center [621, 84] width 38 height 15
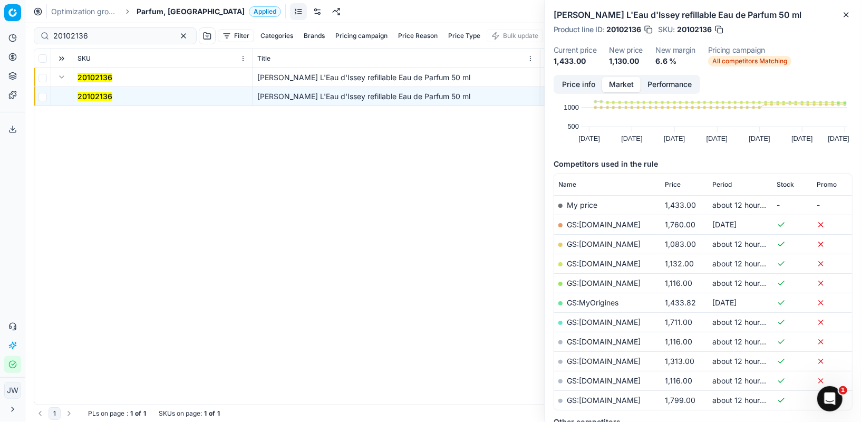
scroll to position [76, 0]
click at [603, 331] on td "GS:[DOMAIN_NAME]" at bounding box center [607, 339] width 106 height 19
click at [592, 335] on link "GS:[DOMAIN_NAME]" at bounding box center [604, 339] width 74 height 9
drag, startPoint x: 103, startPoint y: 32, endPoint x: 32, endPoint y: 14, distance: 73.0
click at [32, 14] on div "Optimization groups Parfum, CZ Applied Discard Download report 20102136 Filter …" at bounding box center [442, 211] width 835 height 422
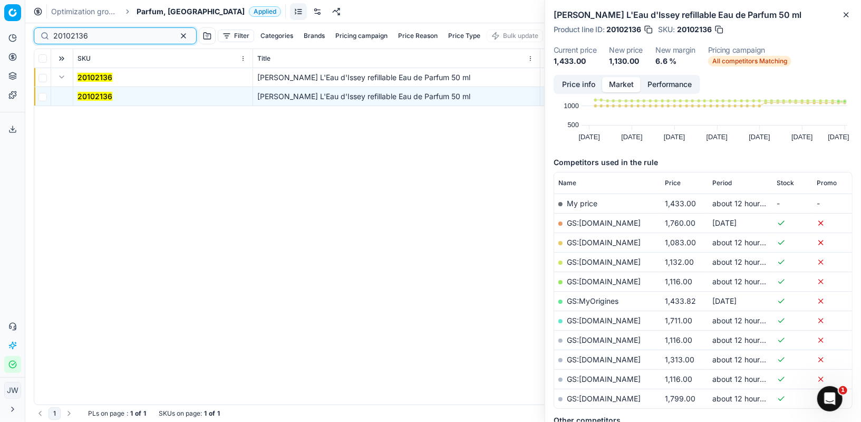
paste input "4"
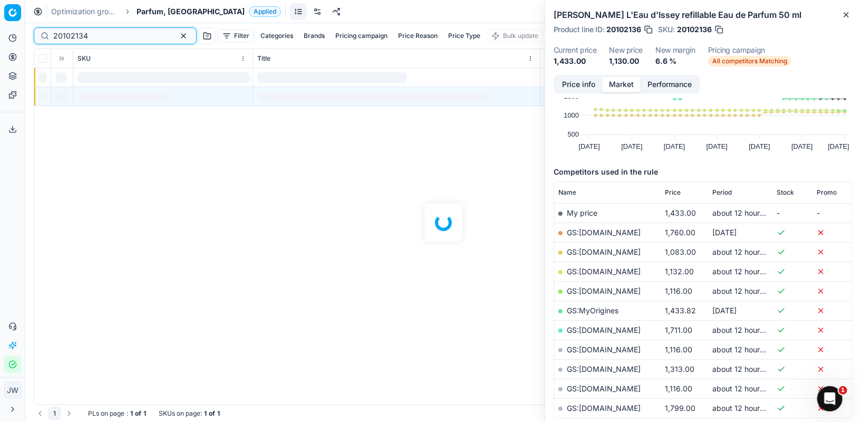
scroll to position [76, 0]
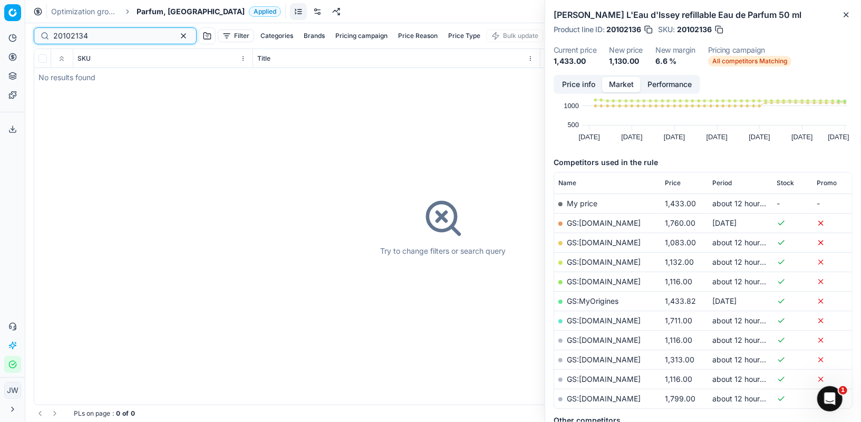
drag, startPoint x: 100, startPoint y: 37, endPoint x: 30, endPoint y: 31, distance: 70.9
click at [30, 31] on div "20102134 Filter Categories Brands Pricing campaign Price Reason Price Type Bulk…" at bounding box center [442, 222] width 835 height 398
paste input "20433"
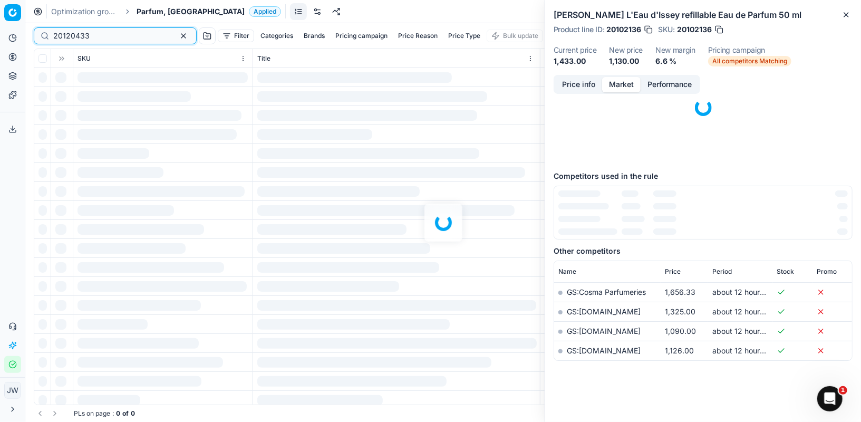
scroll to position [76, 0]
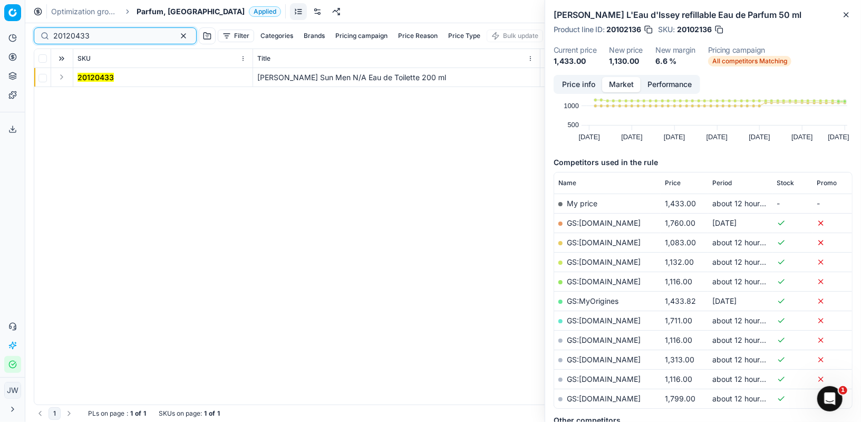
type input "20120433"
click at [62, 75] on button "Expand" at bounding box center [61, 77] width 13 height 13
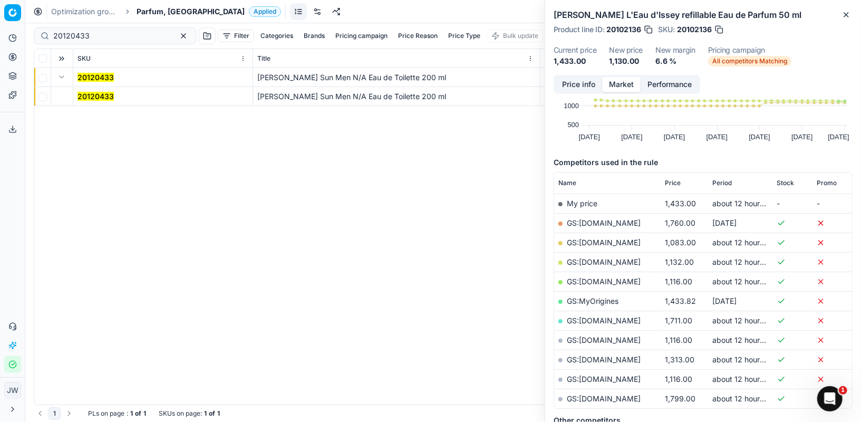
click at [89, 103] on td "20120433" at bounding box center [163, 96] width 180 height 19
click at [93, 97] on mark "20120433" at bounding box center [95, 96] width 36 height 9
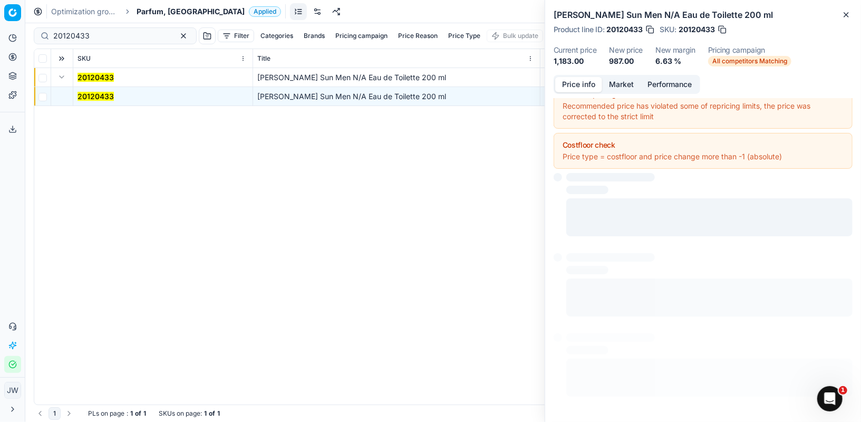
click at [592, 82] on button "Price info" at bounding box center [578, 84] width 47 height 15
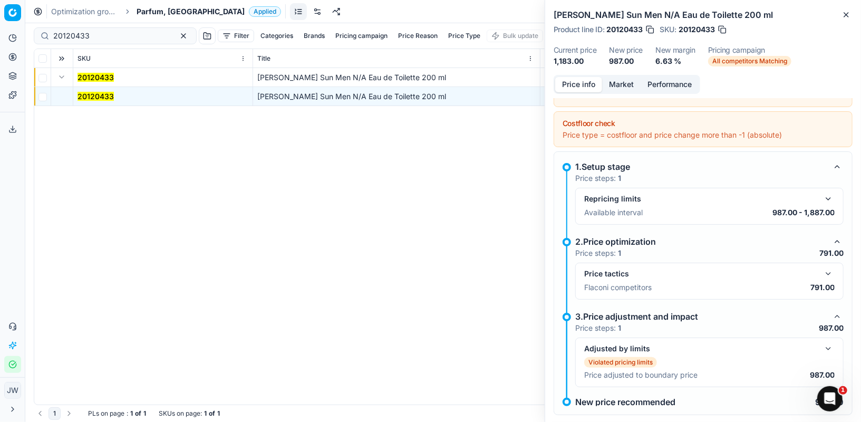
click at [829, 272] on button "button" at bounding box center [828, 273] width 13 height 13
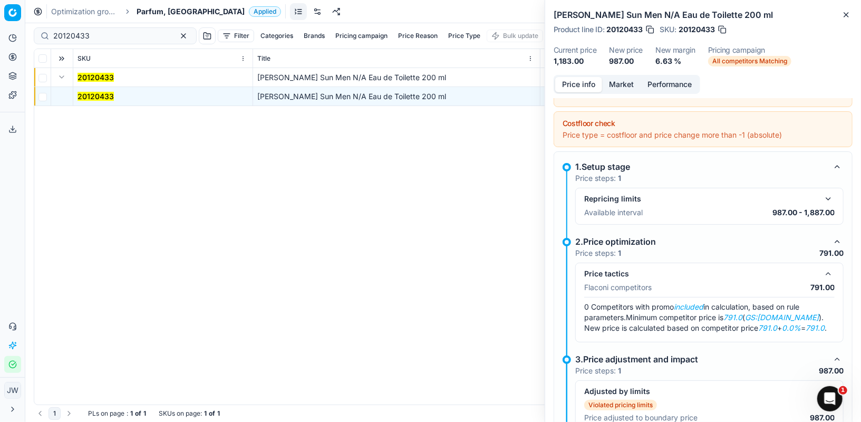
scroll to position [0, 0]
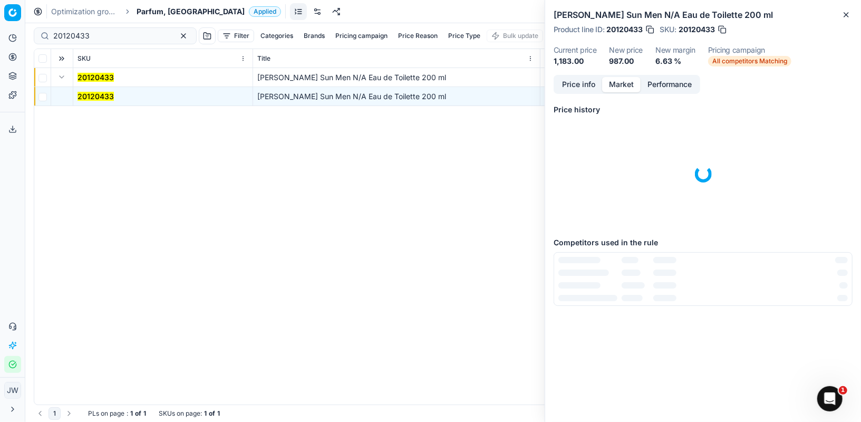
click at [617, 80] on button "Market" at bounding box center [621, 84] width 38 height 15
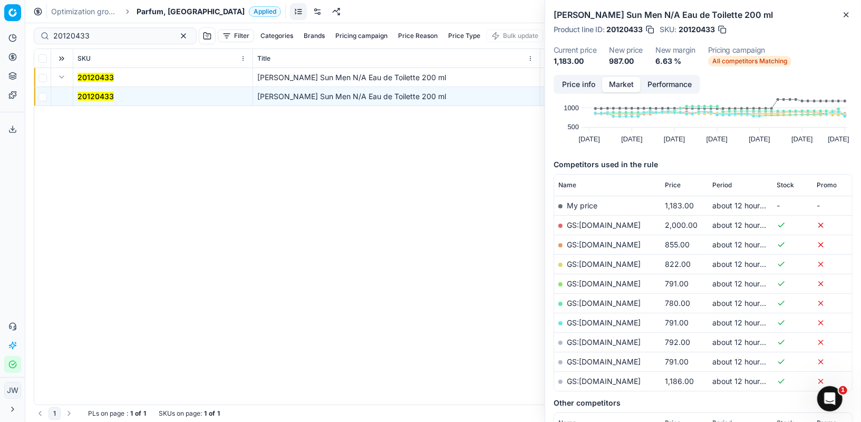
scroll to position [74, 0]
click at [591, 320] on link "GS:[DOMAIN_NAME]" at bounding box center [604, 321] width 74 height 9
